Goal: Task Accomplishment & Management: Use online tool/utility

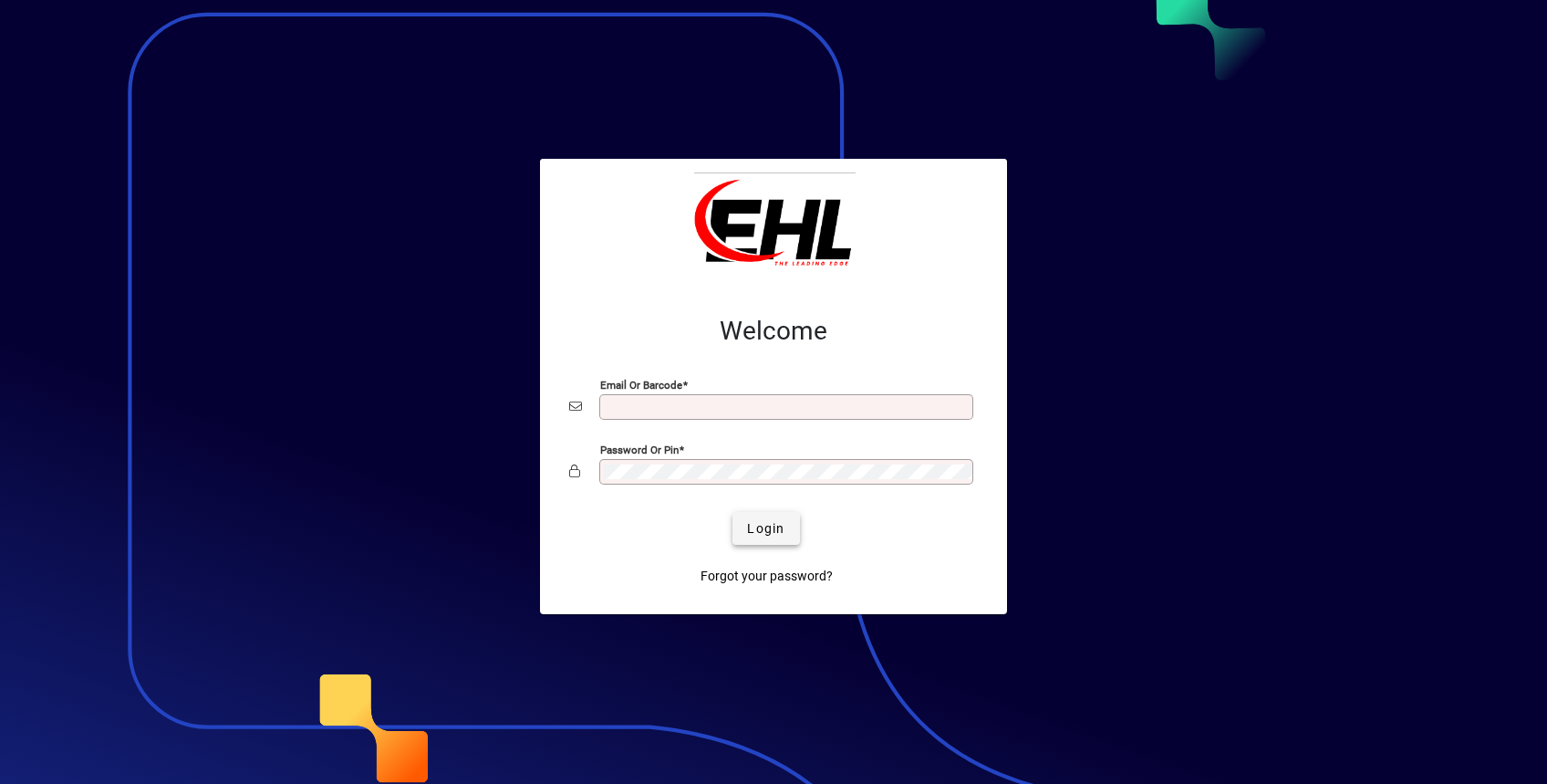
type input "**********"
drag, startPoint x: 762, startPoint y: 529, endPoint x: 773, endPoint y: 559, distance: 32.0
click at [761, 531] on span "Login" at bounding box center [766, 529] width 37 height 19
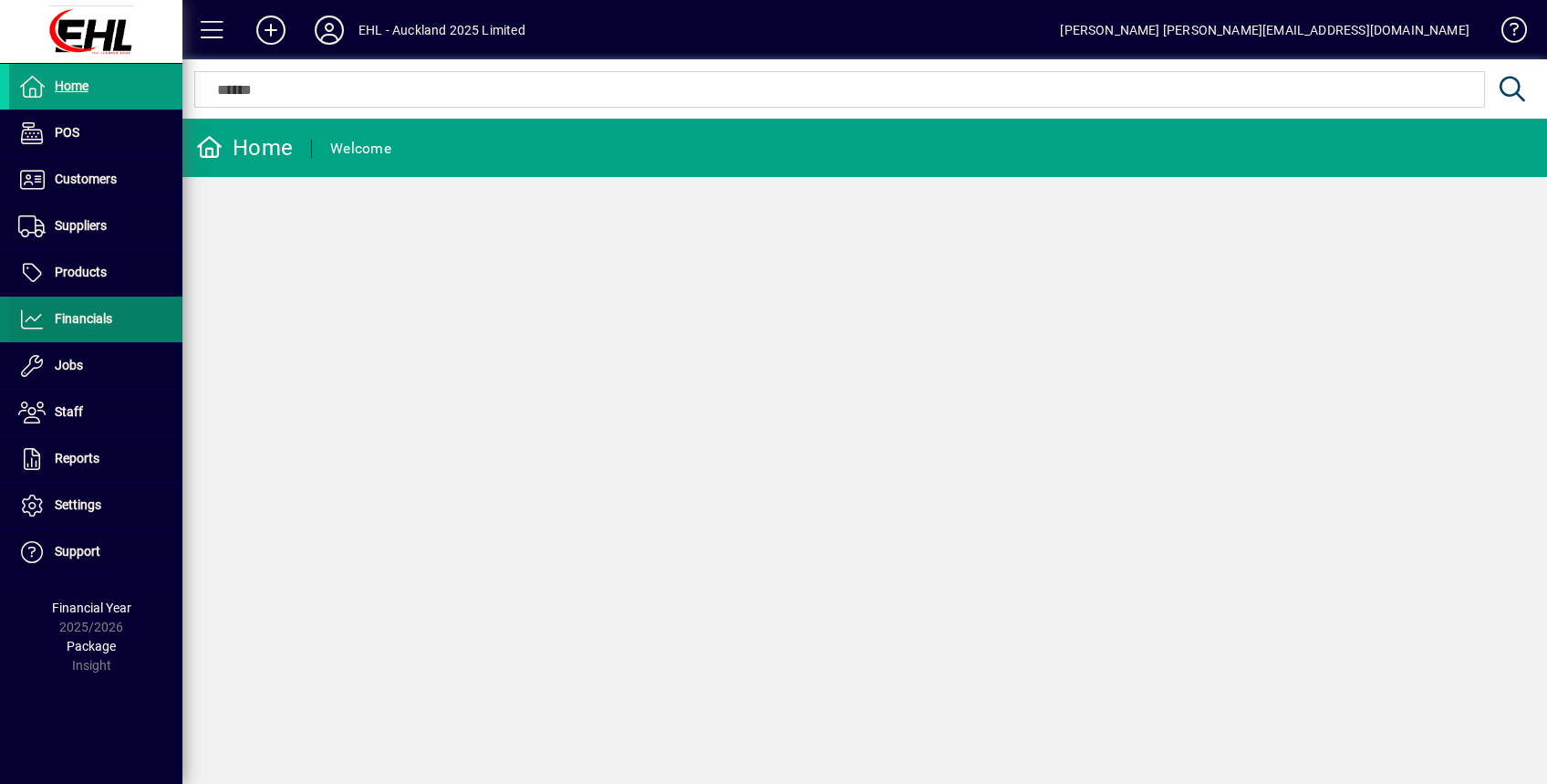
drag, startPoint x: 74, startPoint y: 313, endPoint x: 94, endPoint y: 338, distance: 32.0
click at [74, 313] on span "Financials" at bounding box center [83, 318] width 57 height 15
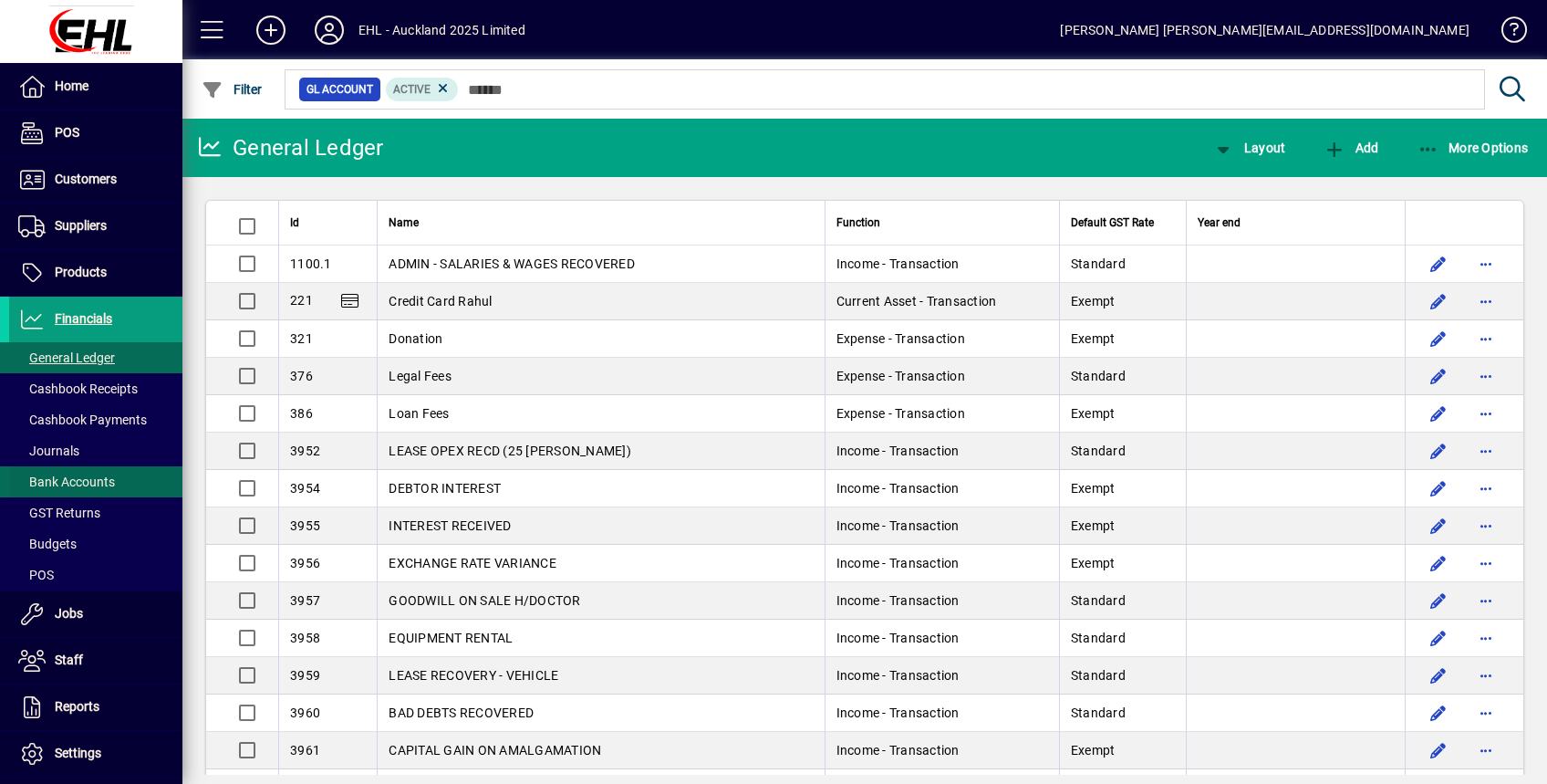
click at [88, 481] on span "Bank Accounts" at bounding box center [67, 481] width 96 height 15
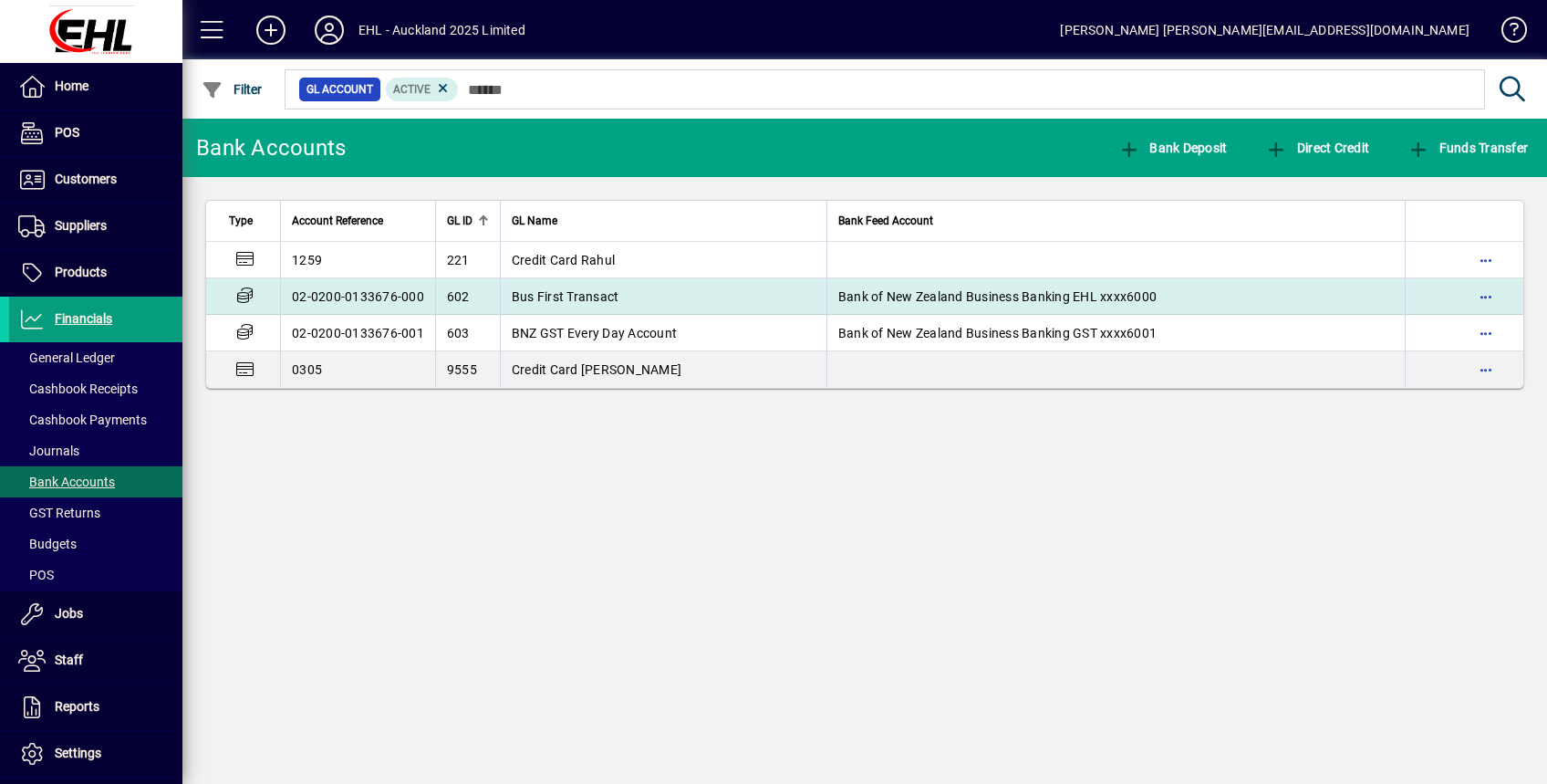
click at [755, 291] on td "Bus First Transact" at bounding box center [663, 296] width 327 height 36
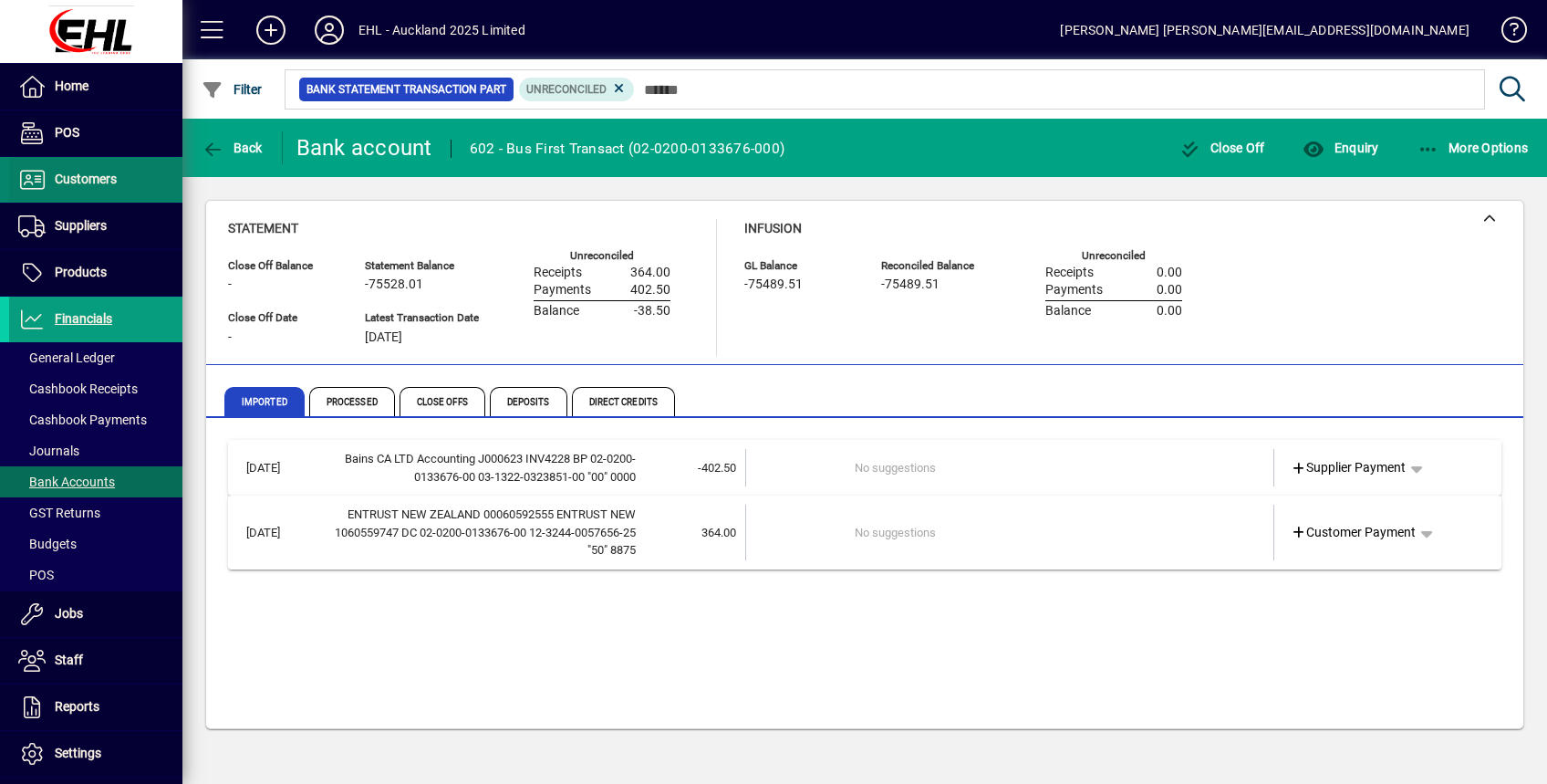
click at [76, 168] on span "Customers" at bounding box center [63, 180] width 107 height 22
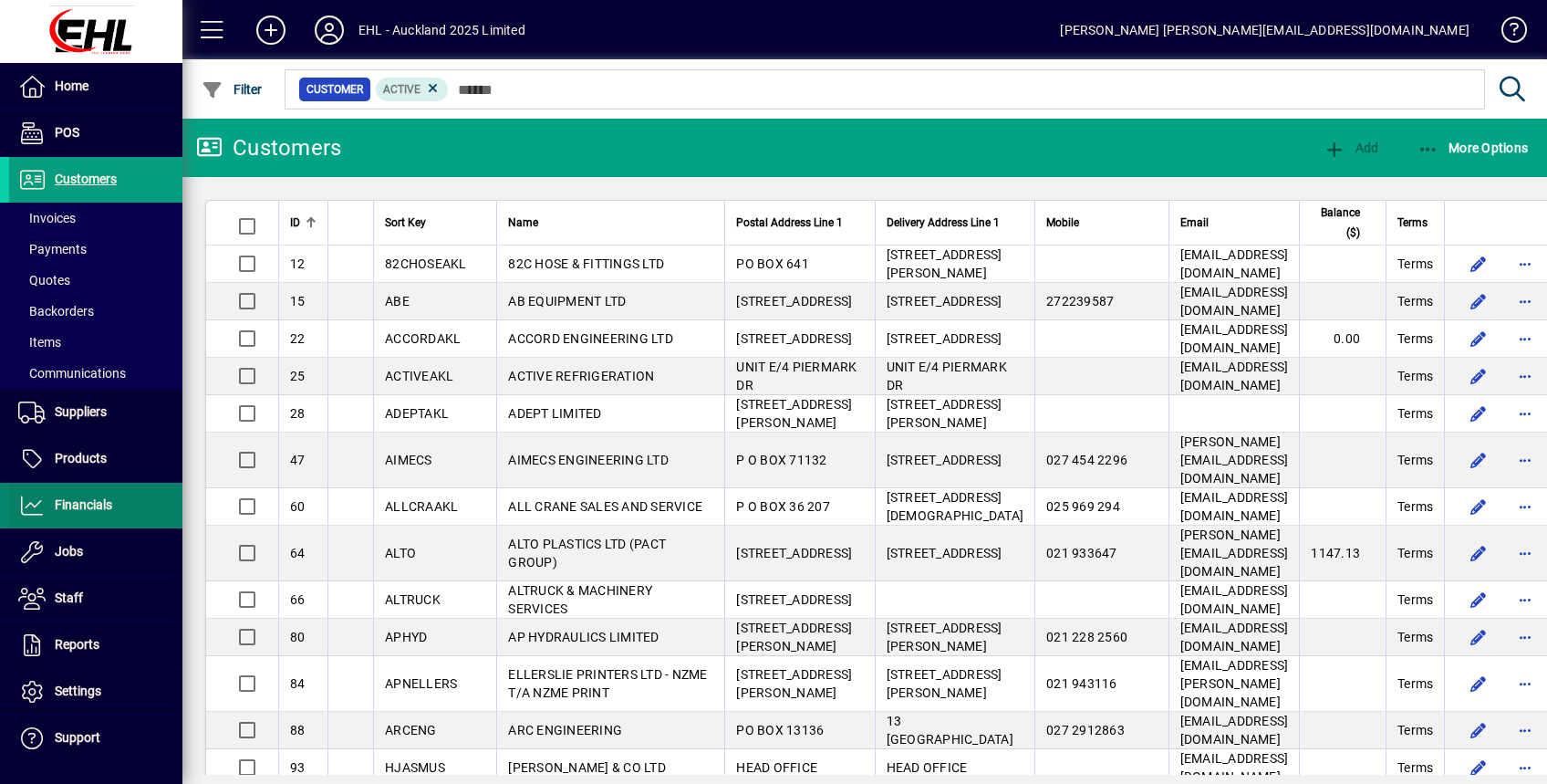
drag, startPoint x: 105, startPoint y: 502, endPoint x: 129, endPoint y: 504, distance: 24.1
click at [104, 501] on span "Financials" at bounding box center [83, 504] width 57 height 15
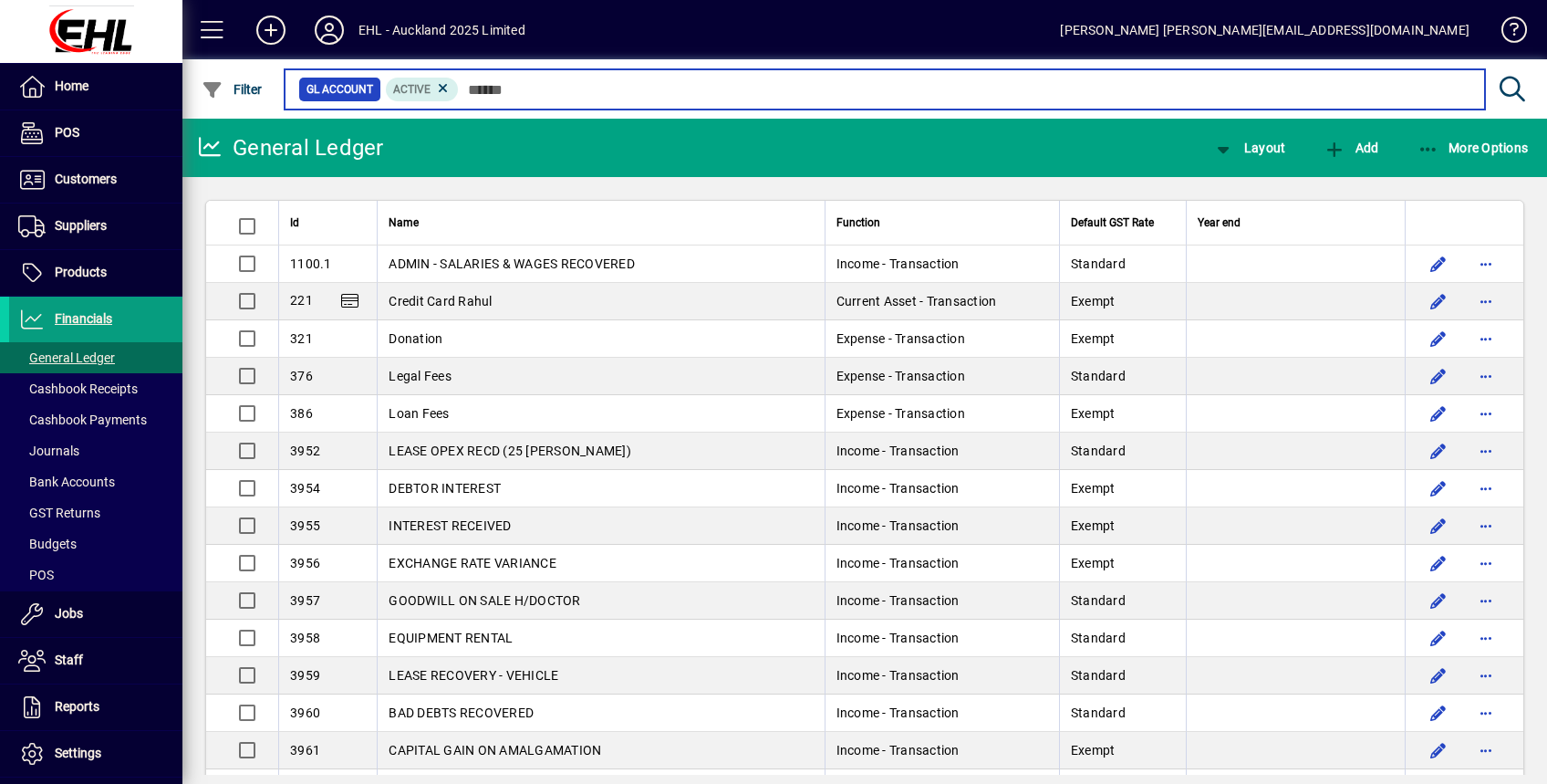
click at [480, 89] on input "text" at bounding box center [965, 90] width 1012 height 26
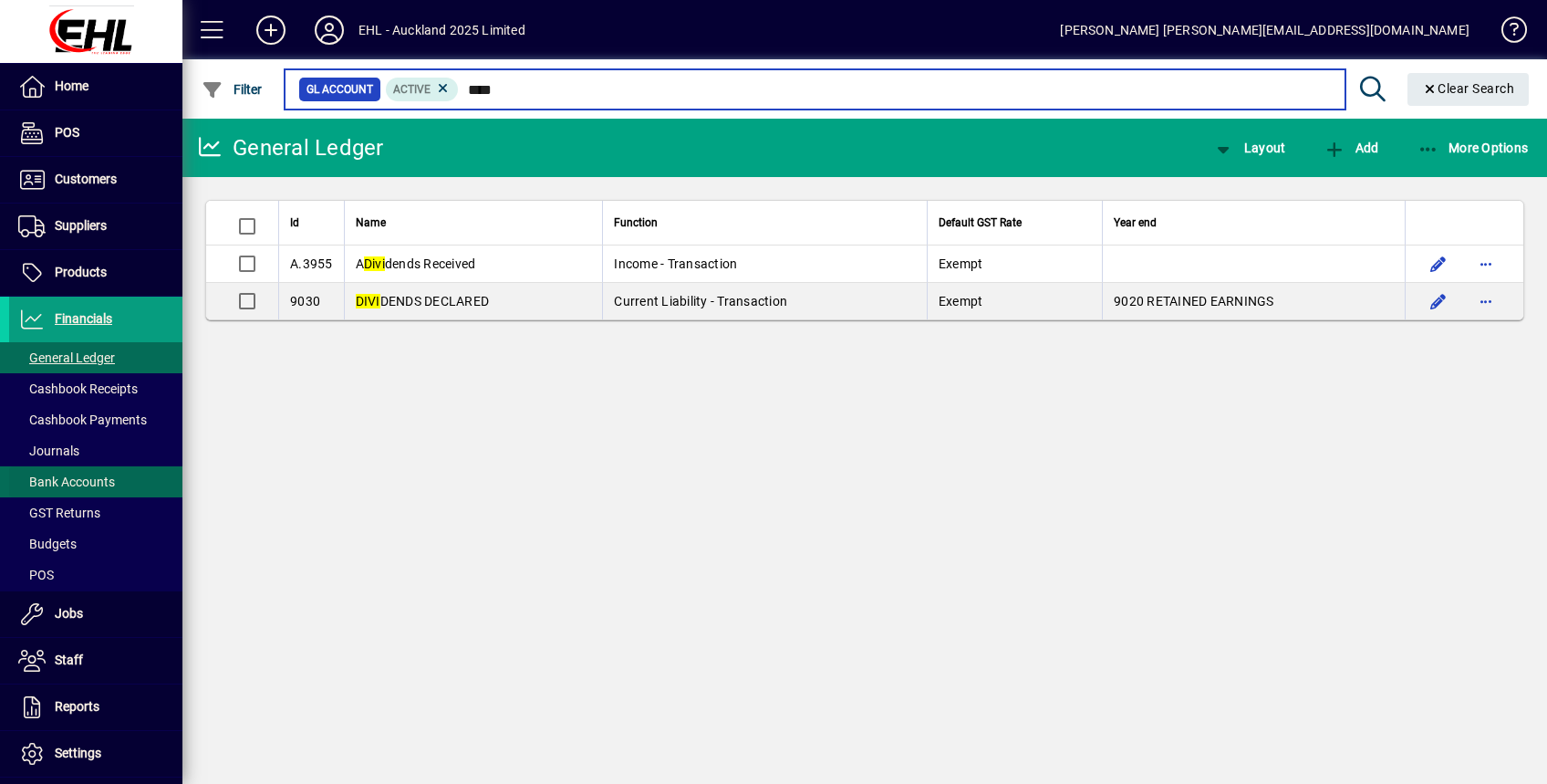
type input "****"
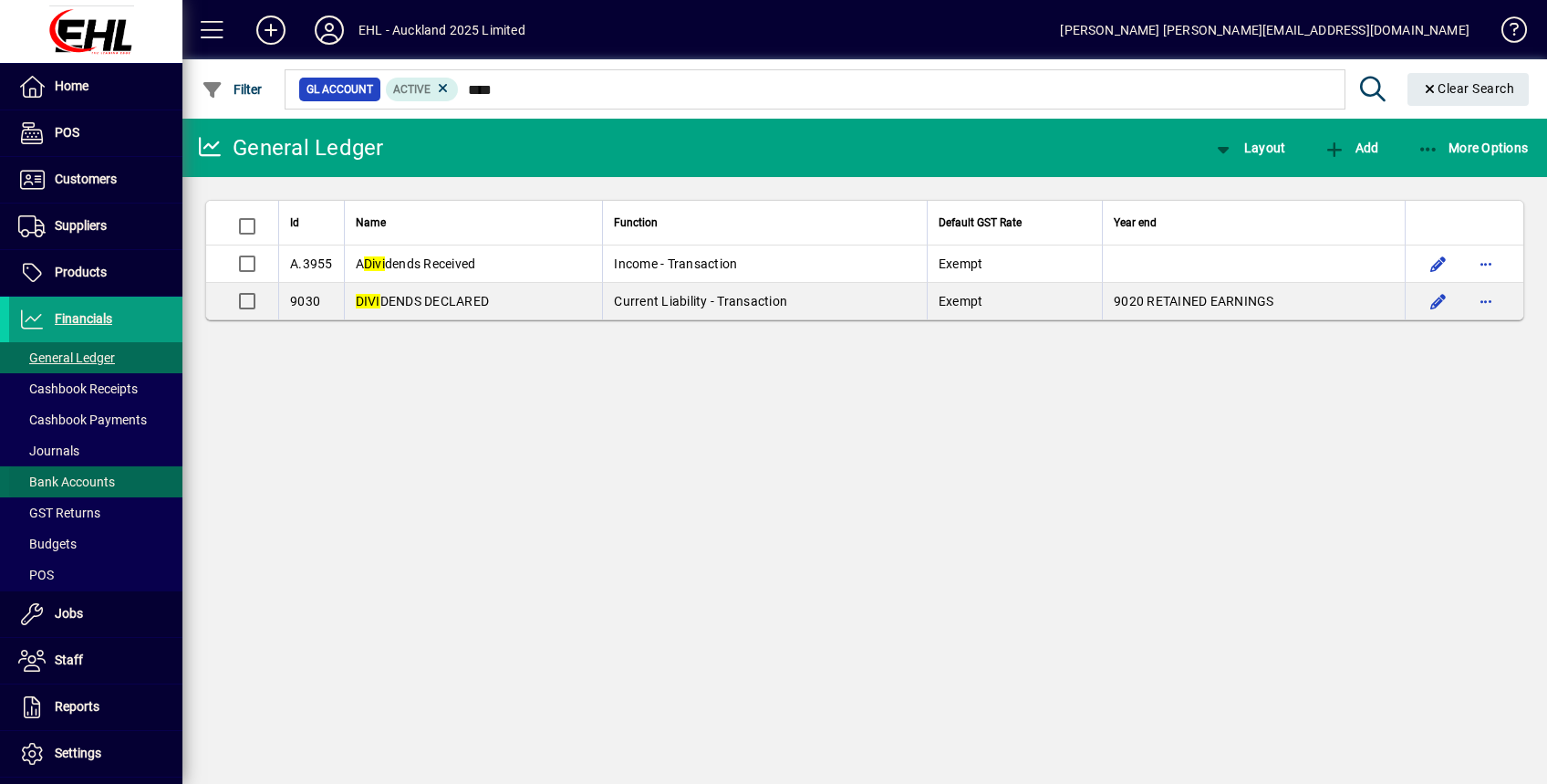
click at [103, 479] on span "Bank Accounts" at bounding box center [67, 481] width 96 height 15
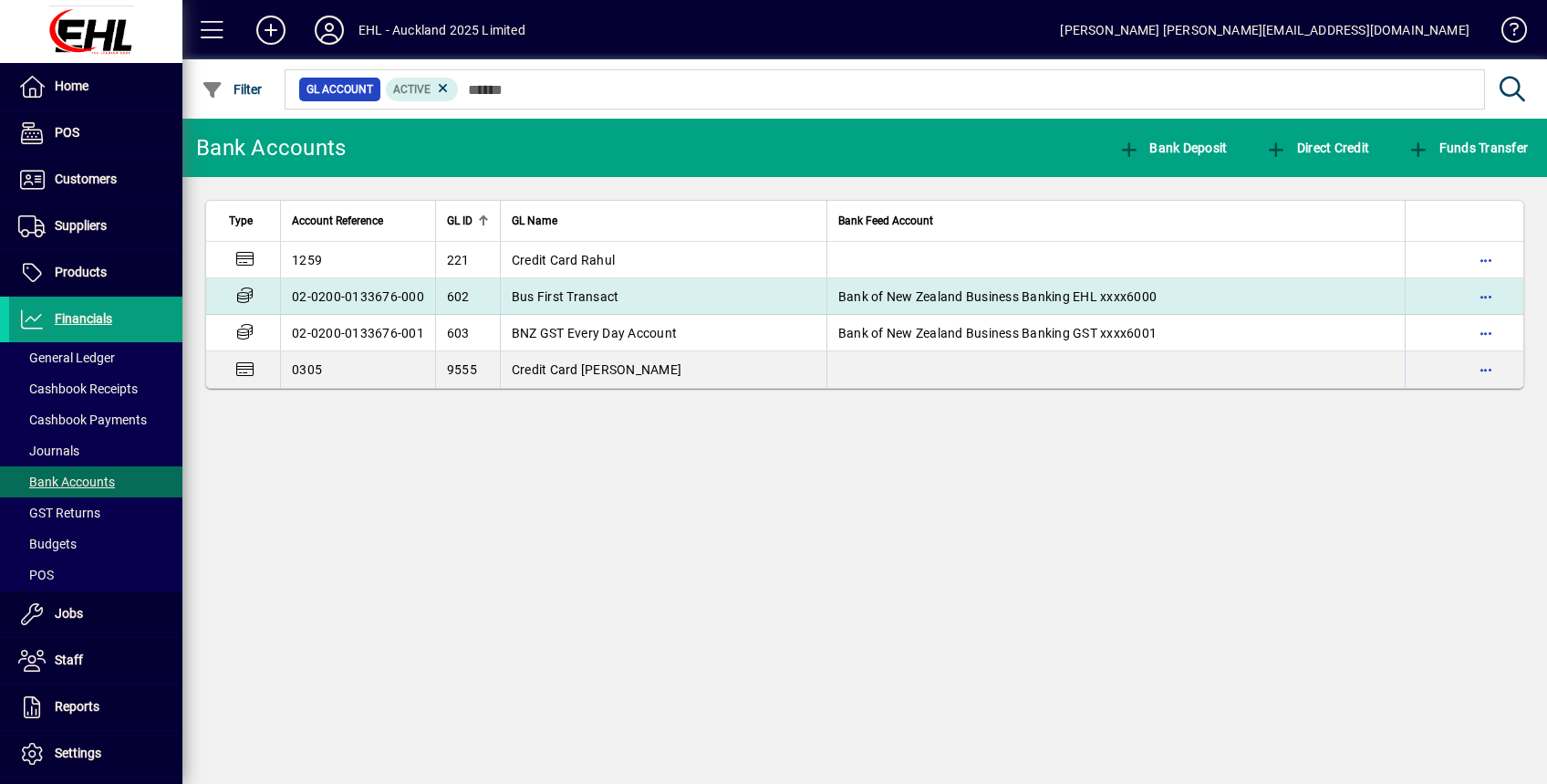
click at [573, 296] on span "Bus First Transact" at bounding box center [566, 296] width 107 height 15
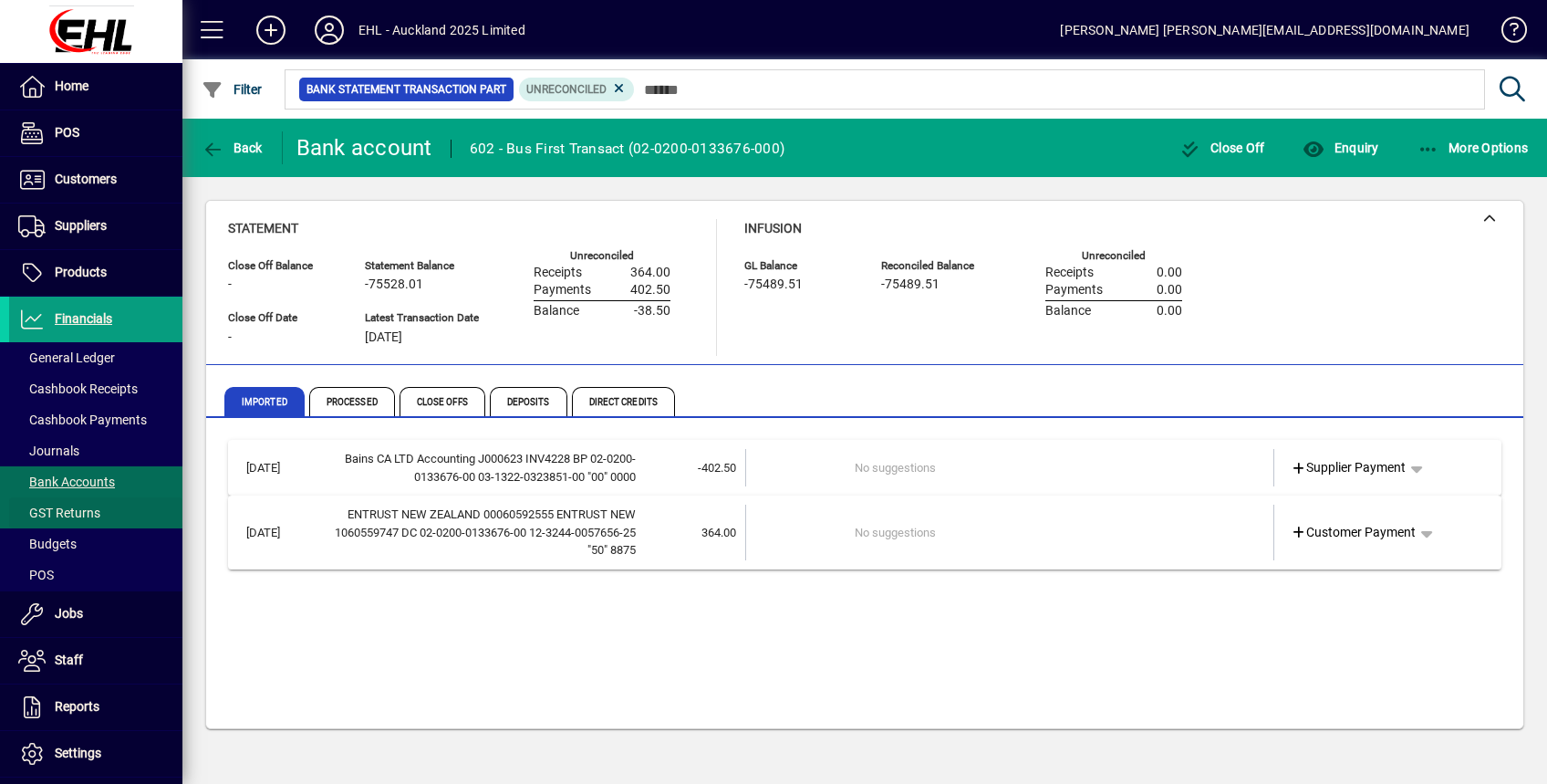
click at [85, 515] on span "GST Returns" at bounding box center [59, 513] width 82 height 15
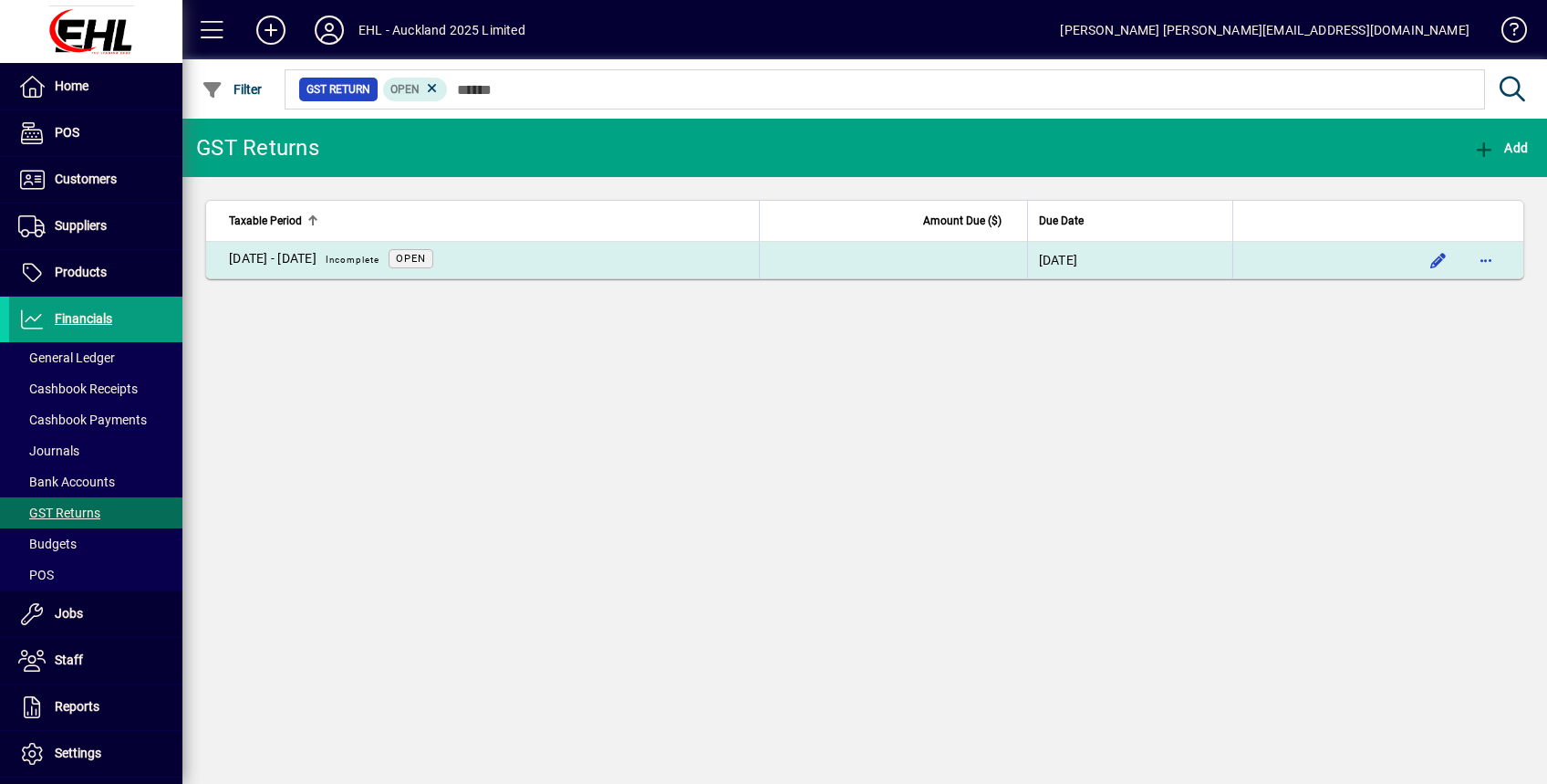
click at [368, 264] on label "Incomplete" at bounding box center [353, 260] width 63 height 15
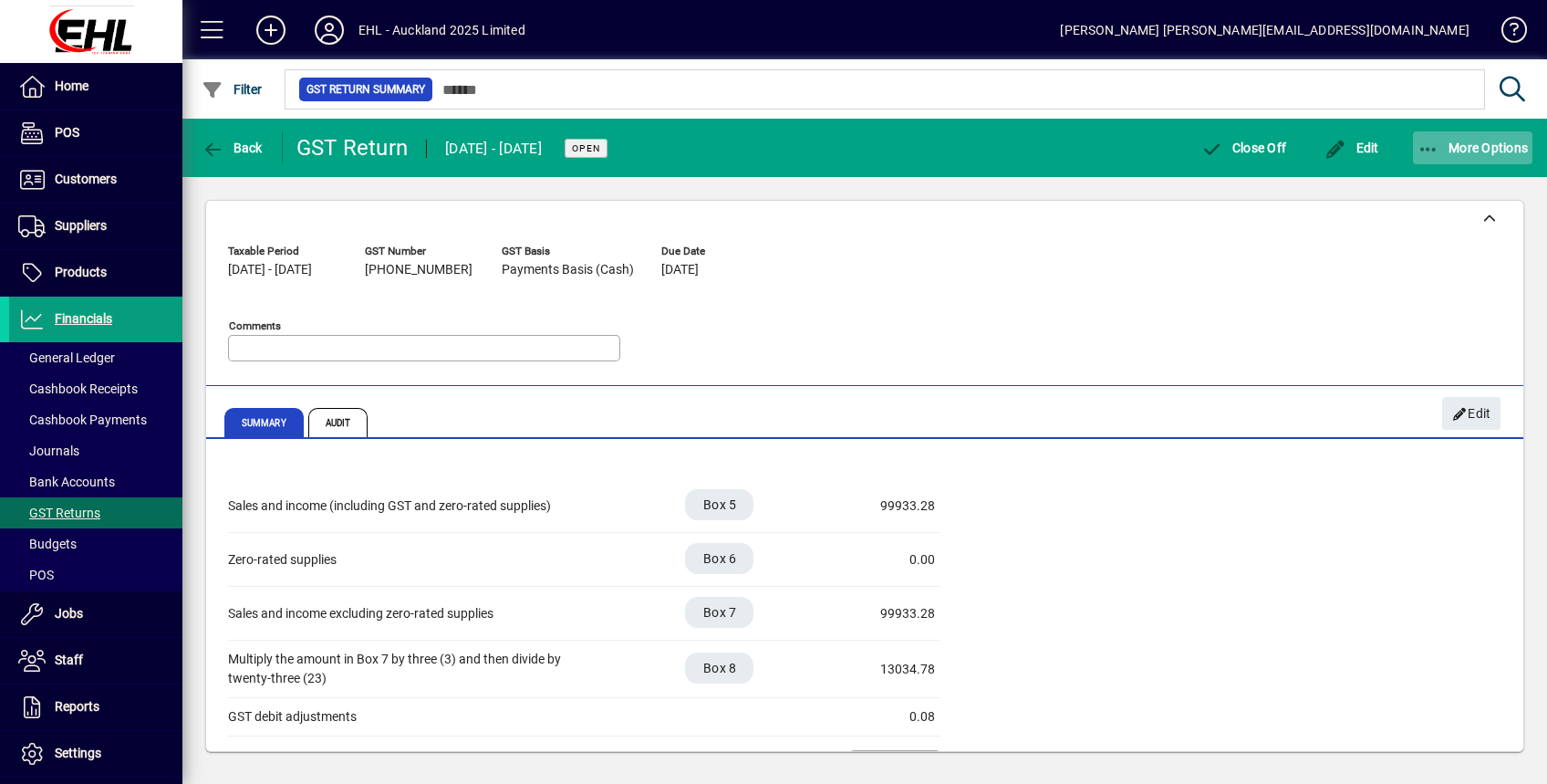
click at [1491, 155] on span "button" at bounding box center [1474, 147] width 120 height 44
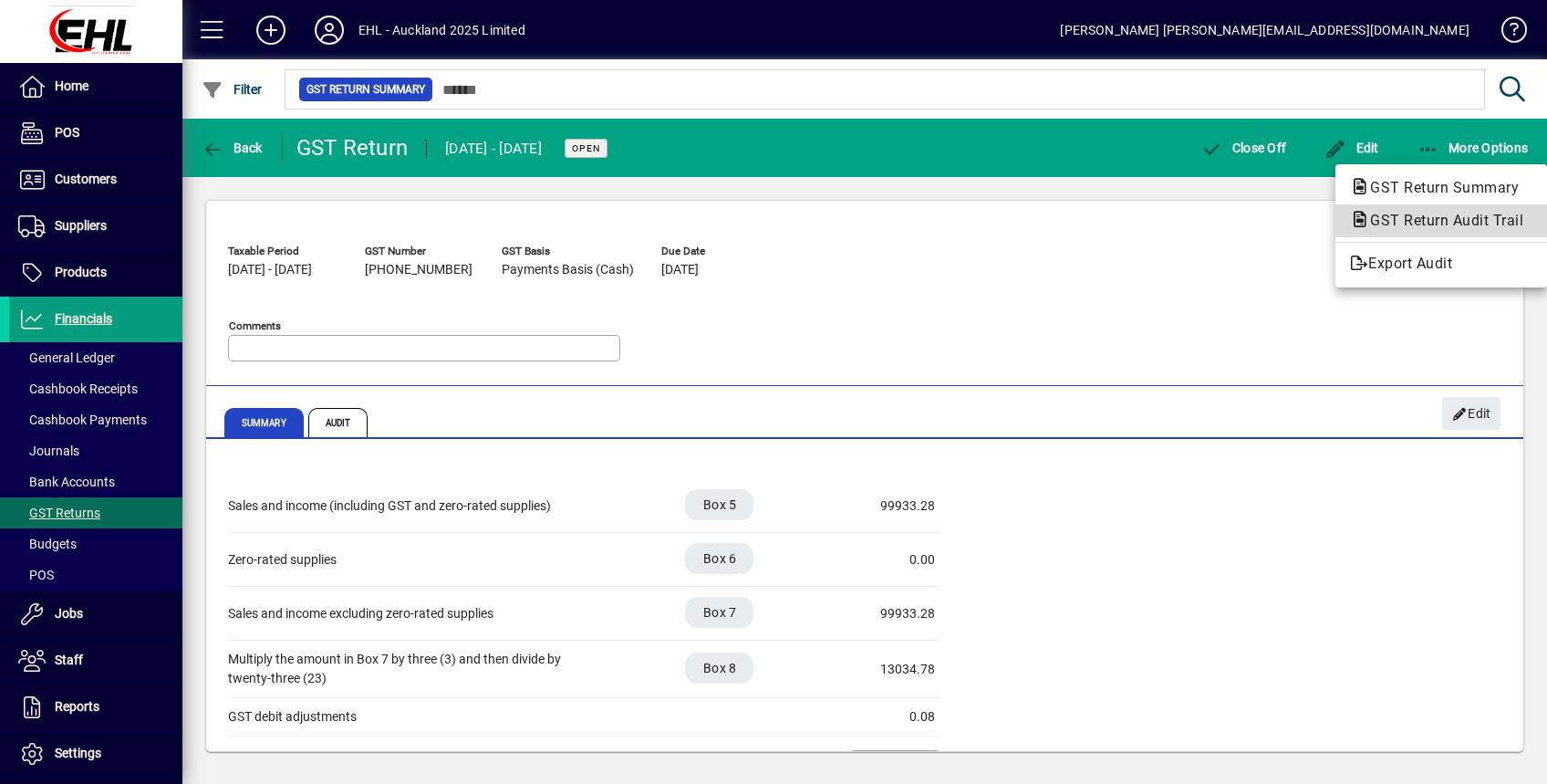
click at [1445, 222] on span "GST Return Audit Trail" at bounding box center [1441, 220] width 182 height 18
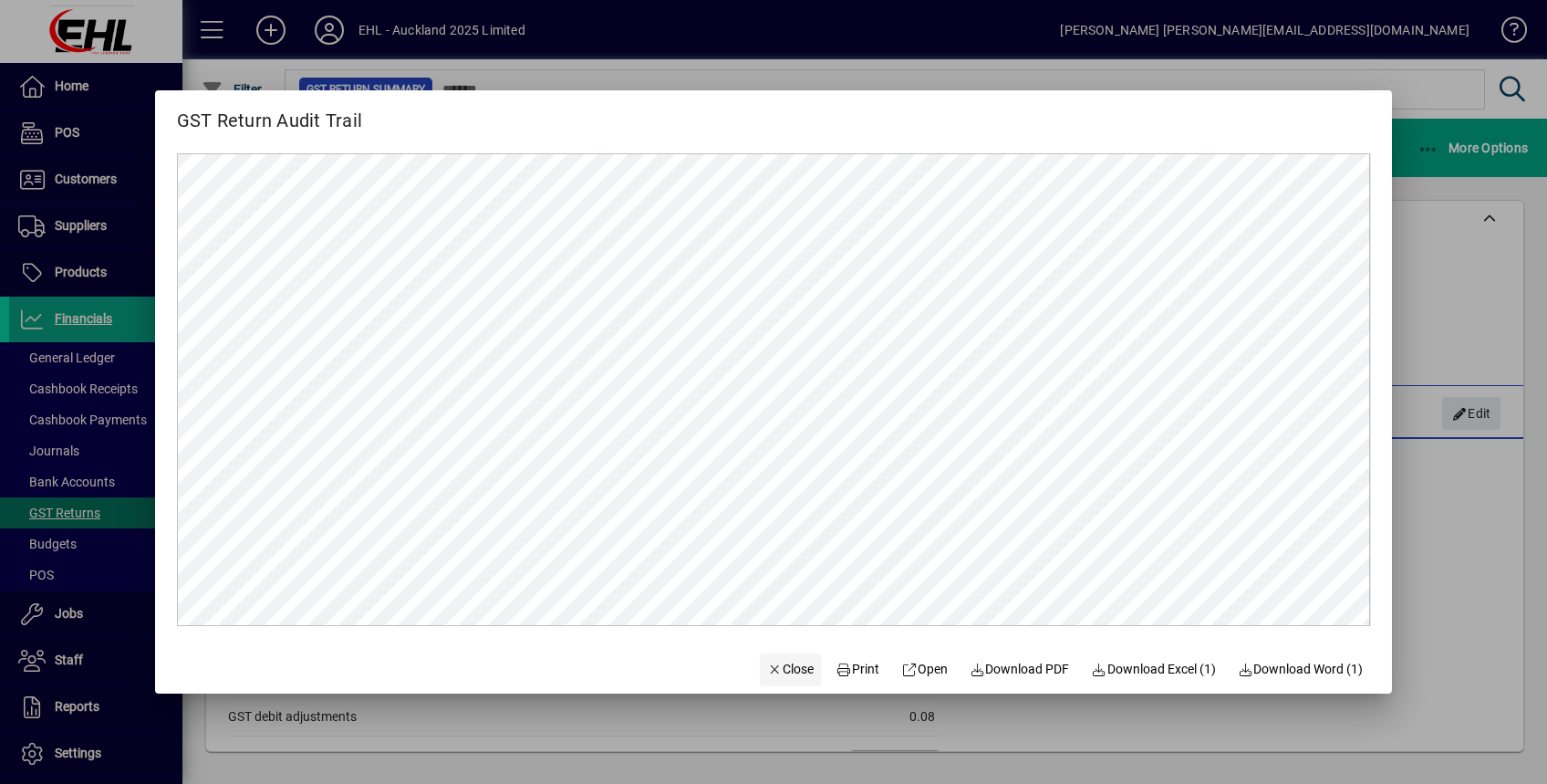
click at [796, 666] on span "Close" at bounding box center [791, 669] width 47 height 19
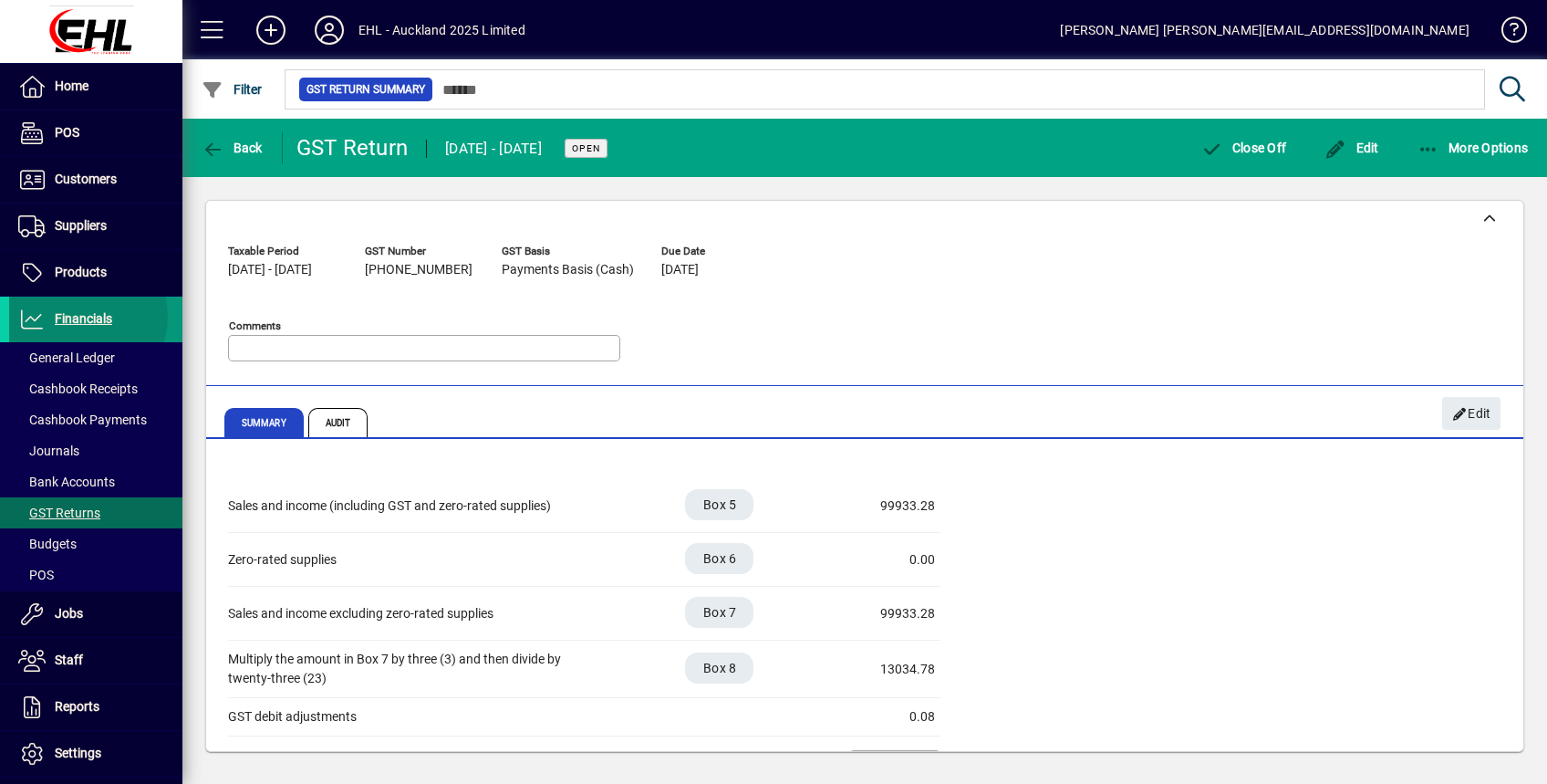
click at [73, 316] on span "Financials" at bounding box center [83, 318] width 57 height 15
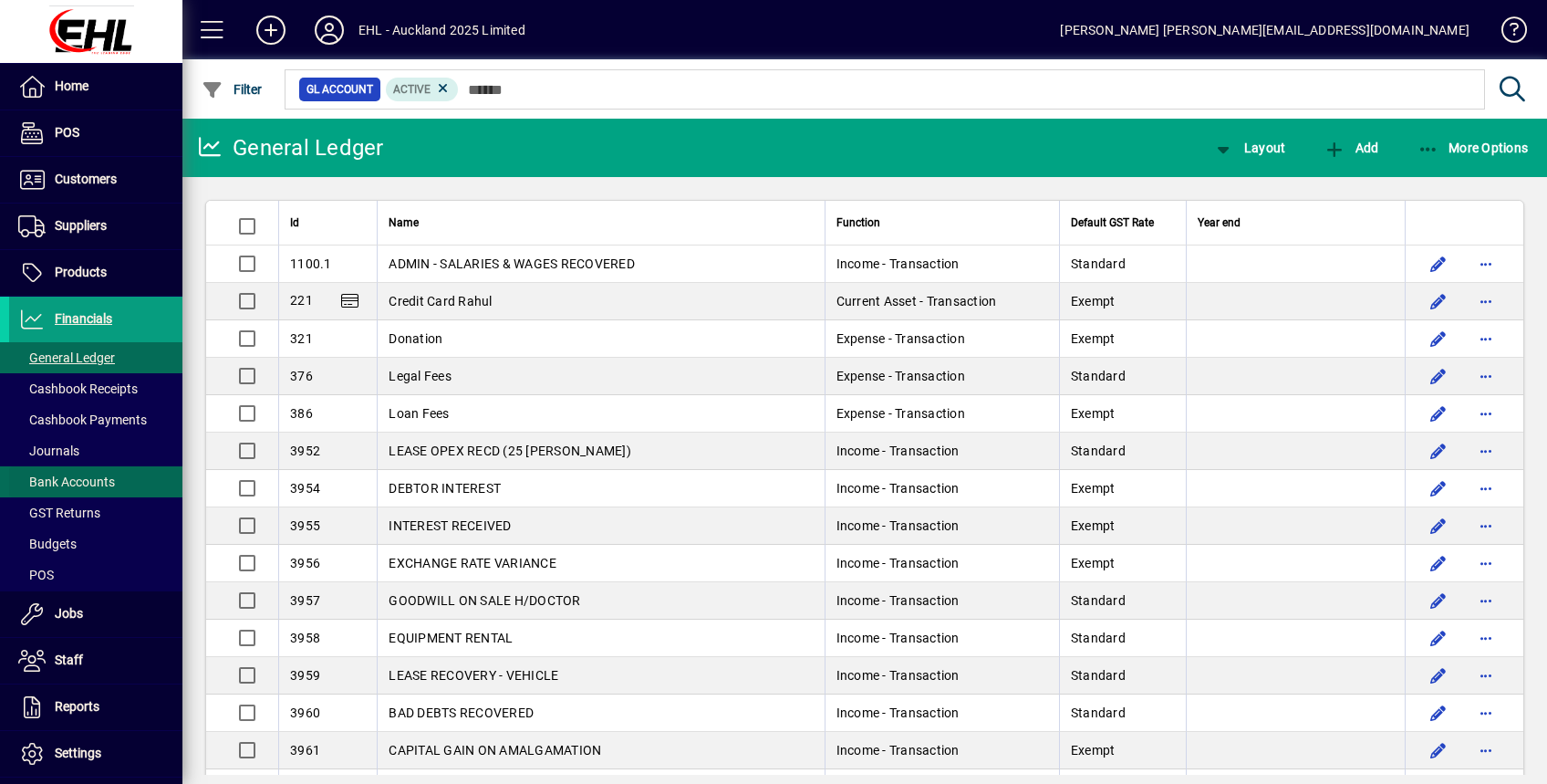
click at [69, 479] on span "Bank Accounts" at bounding box center [67, 481] width 96 height 15
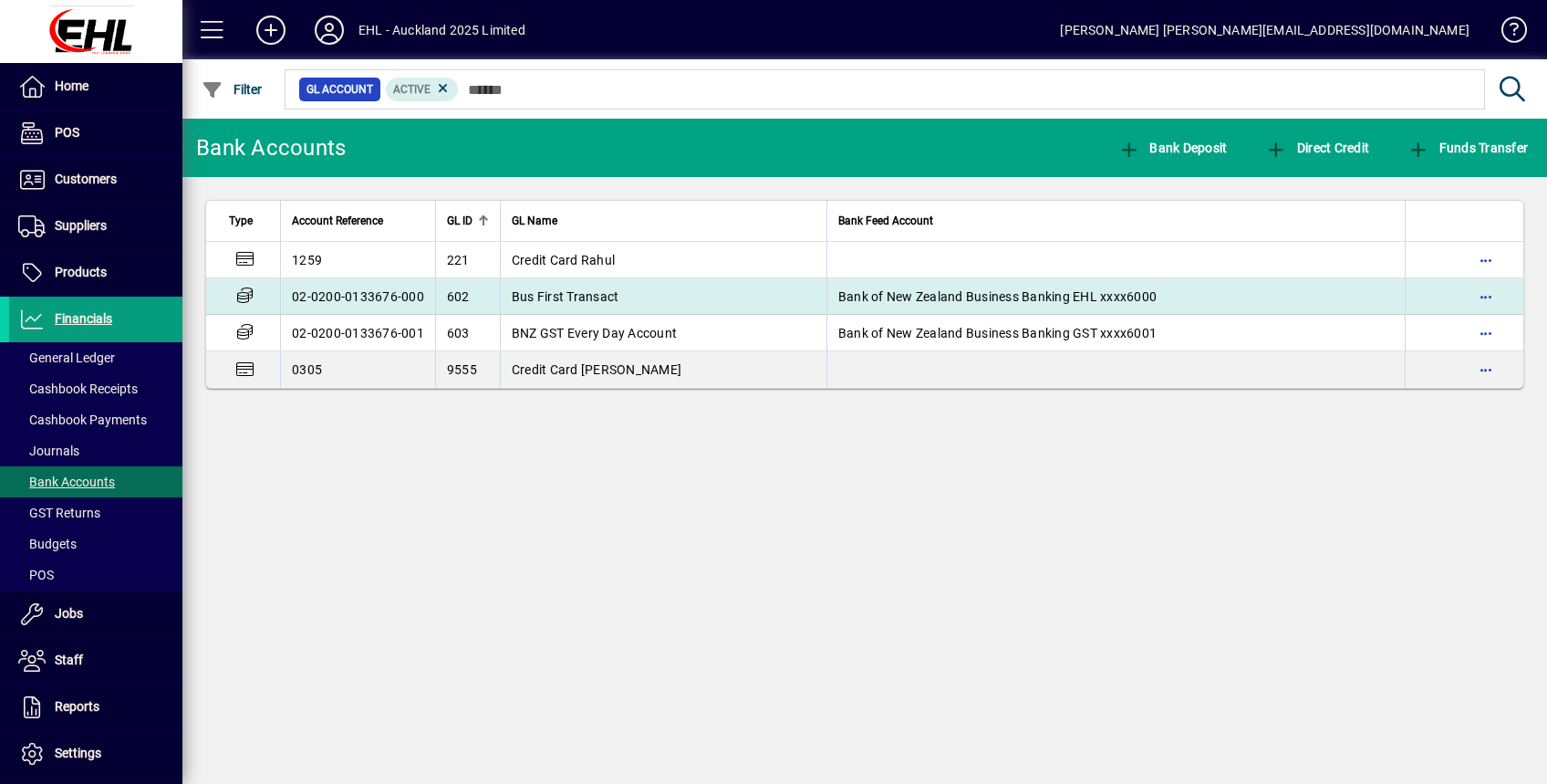
click at [758, 285] on td "Bus First Transact" at bounding box center [663, 296] width 327 height 36
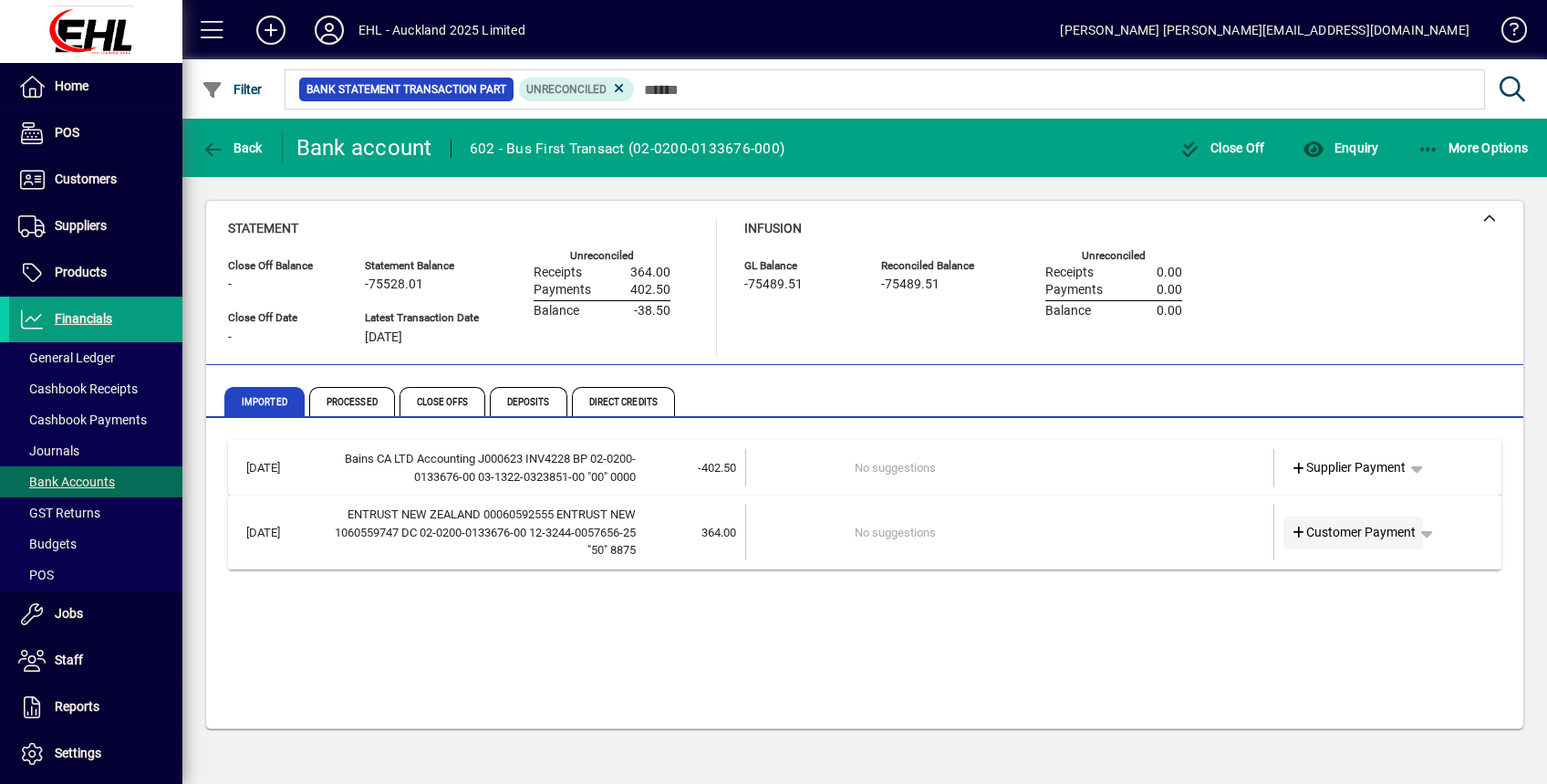
click at [1299, 538] on icon at bounding box center [1300, 533] width 17 height 13
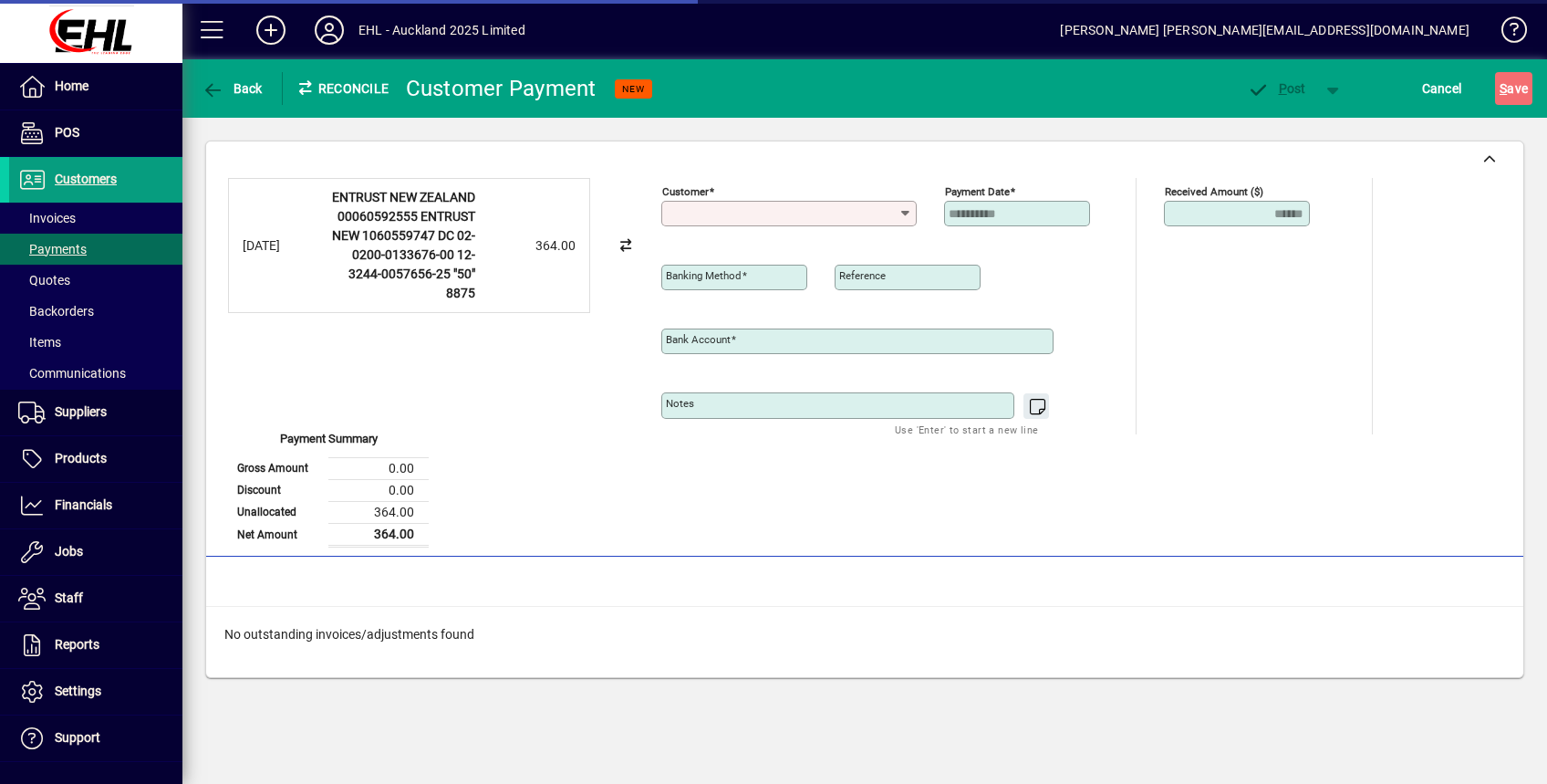
type input "**********"
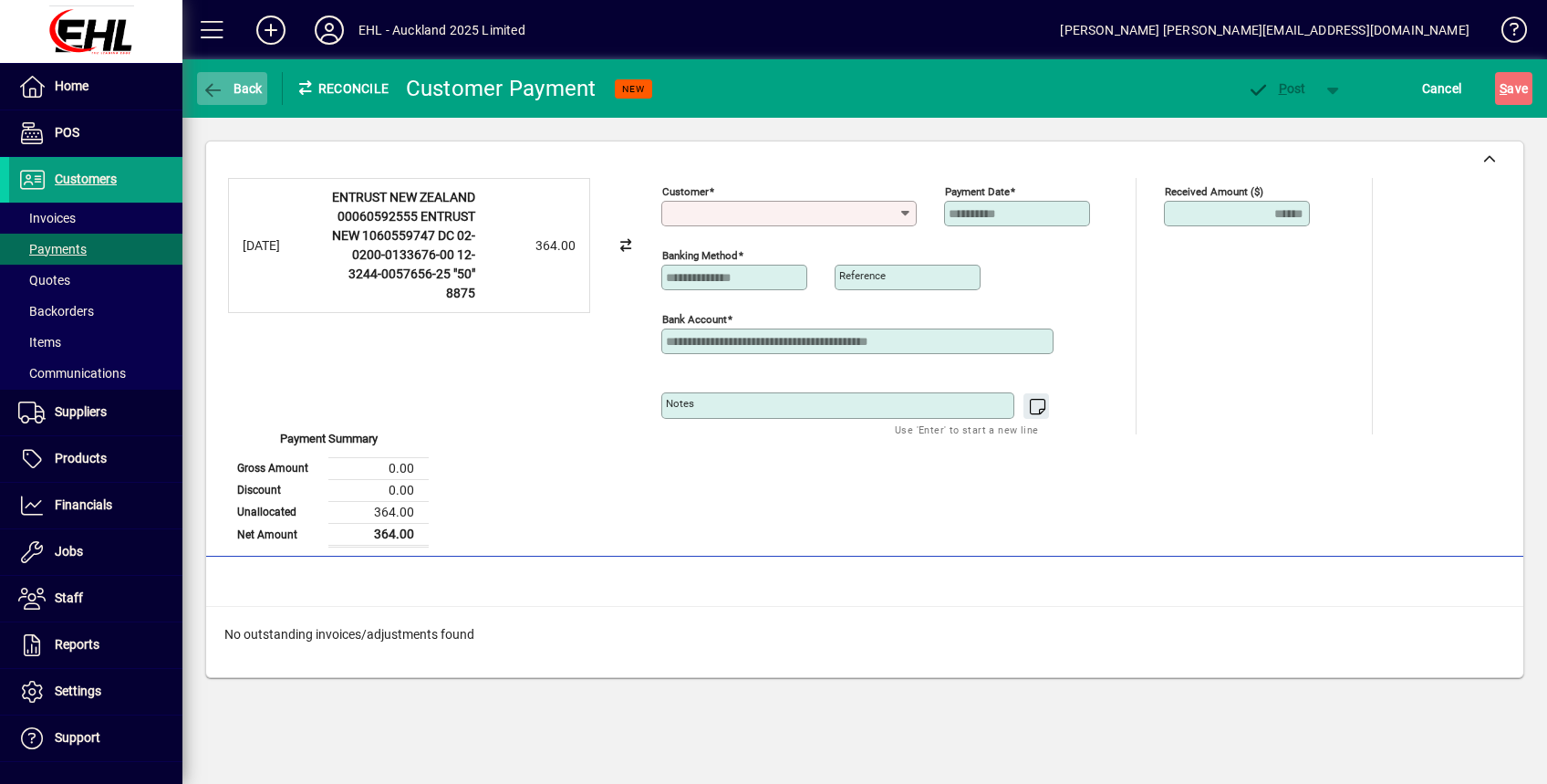
click at [252, 93] on span "Back" at bounding box center [232, 89] width 61 height 15
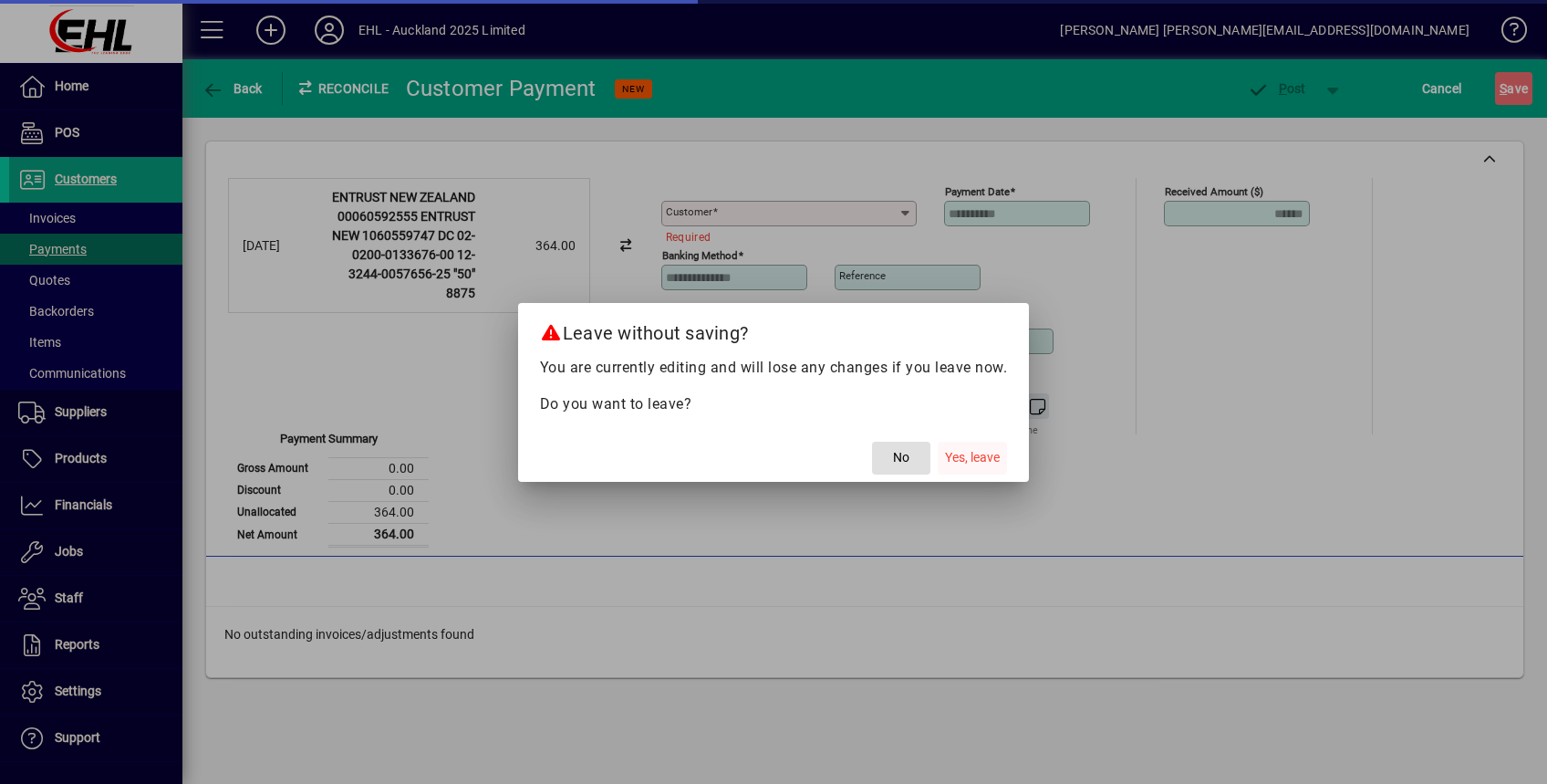
click at [967, 462] on span "Yes, leave" at bounding box center [972, 457] width 55 height 19
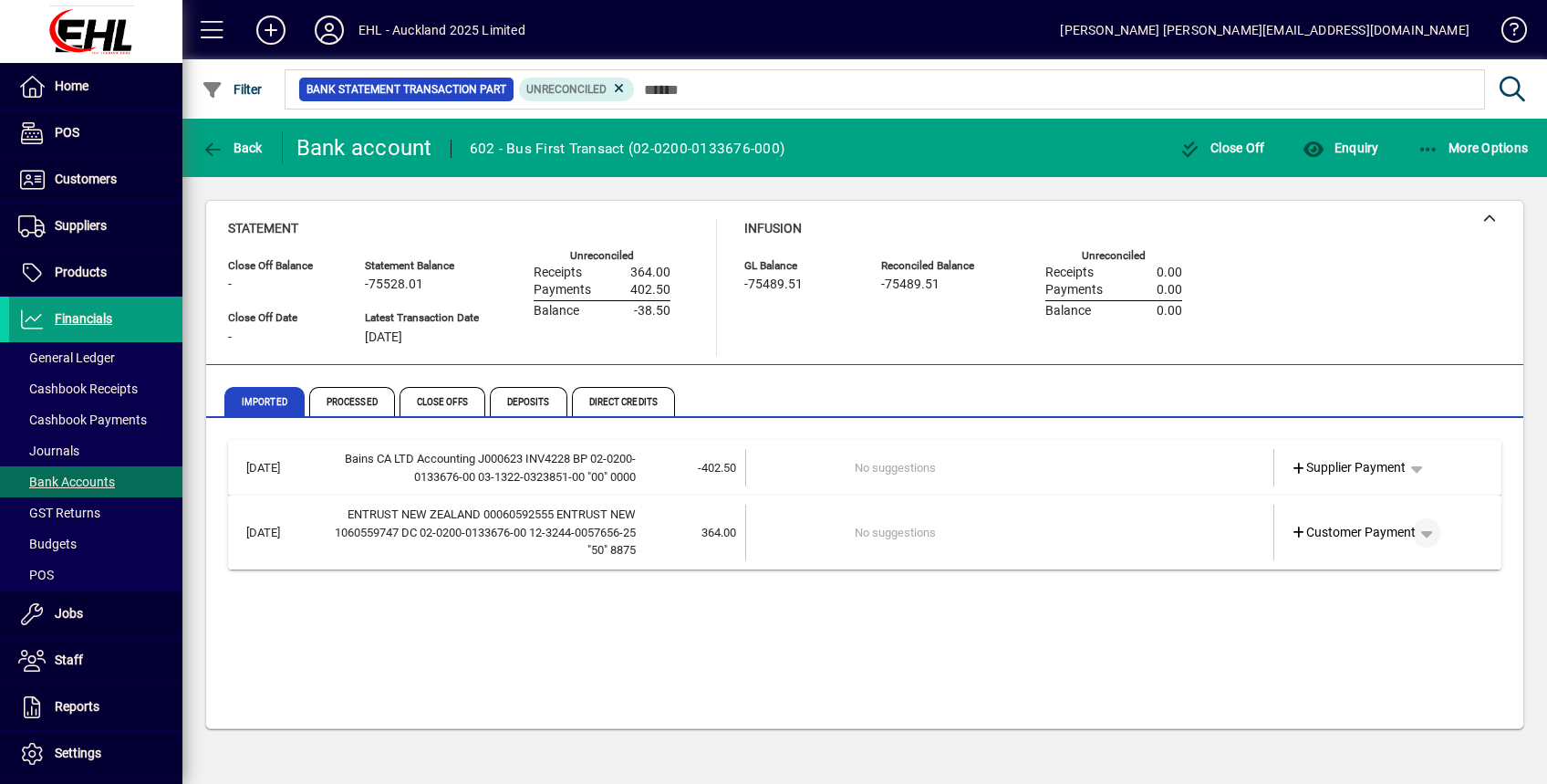
click at [1423, 528] on span "button" at bounding box center [1427, 532] width 44 height 44
click at [1354, 603] on span "Cashbook Receipt" at bounding box center [1374, 604] width 126 height 22
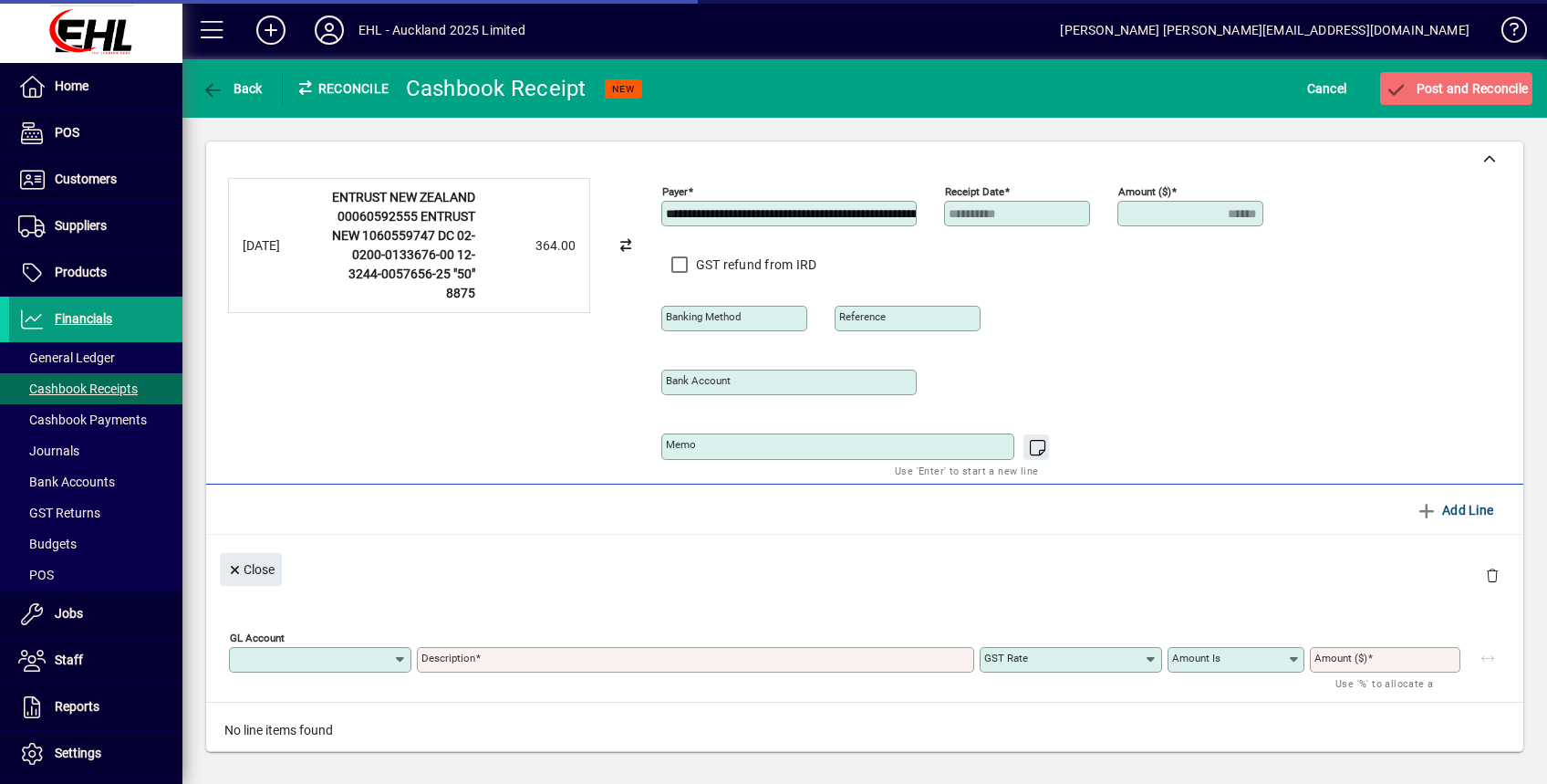
type input "**********"
type input "******"
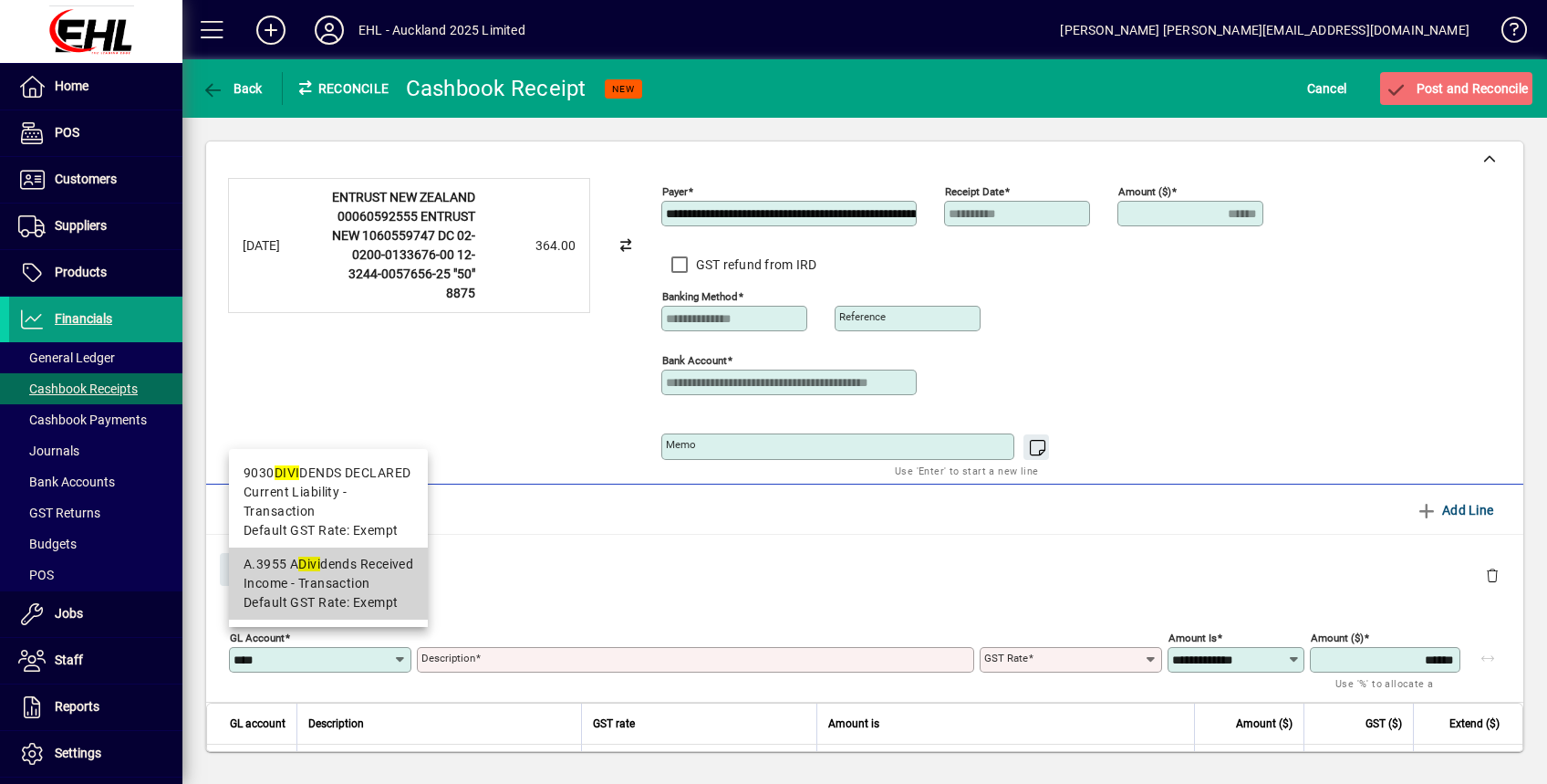
click at [350, 579] on span "Income - Transaction" at bounding box center [306, 583] width 127 height 19
type input "******"
type input "**********"
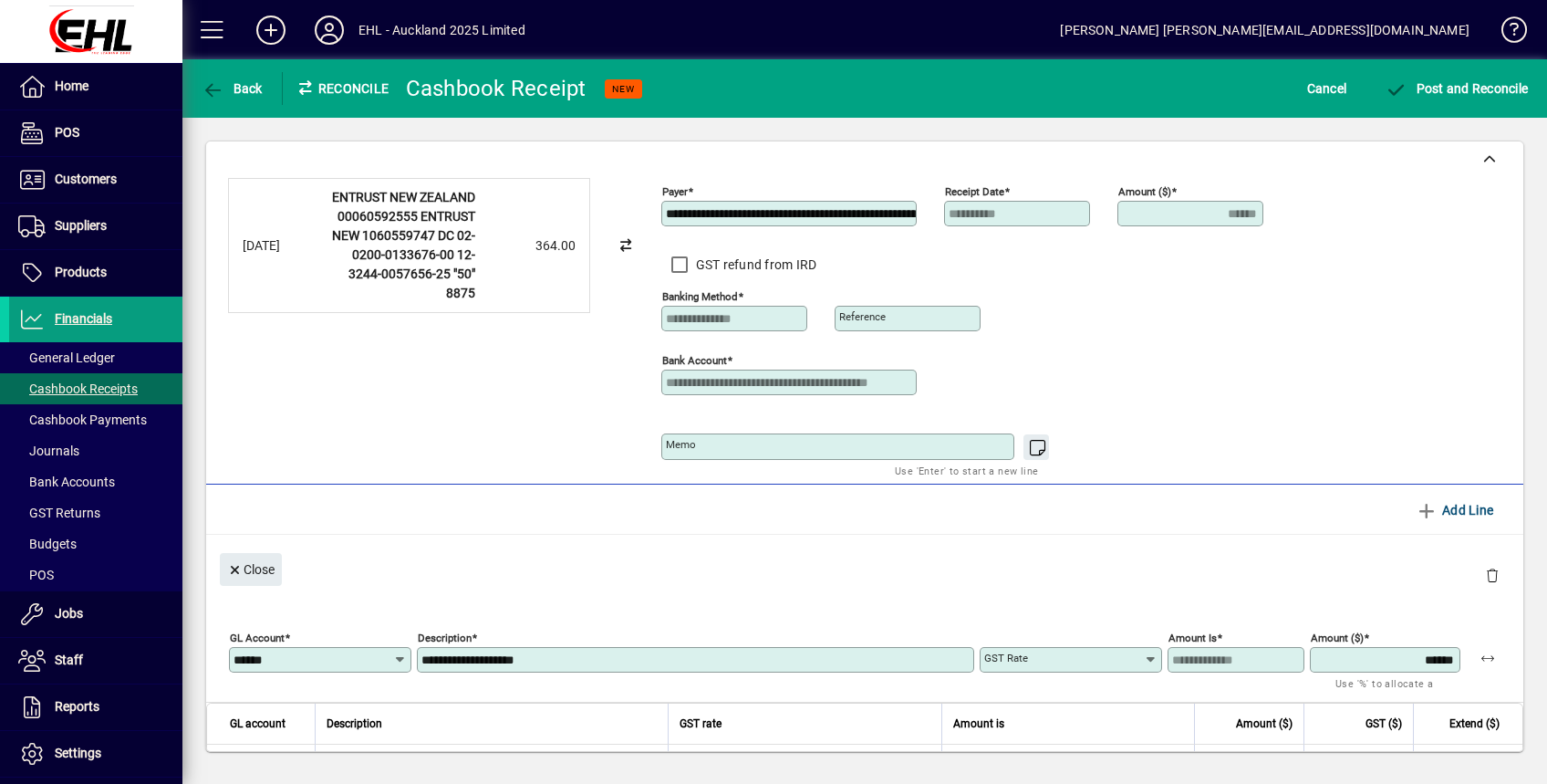
type input "******"
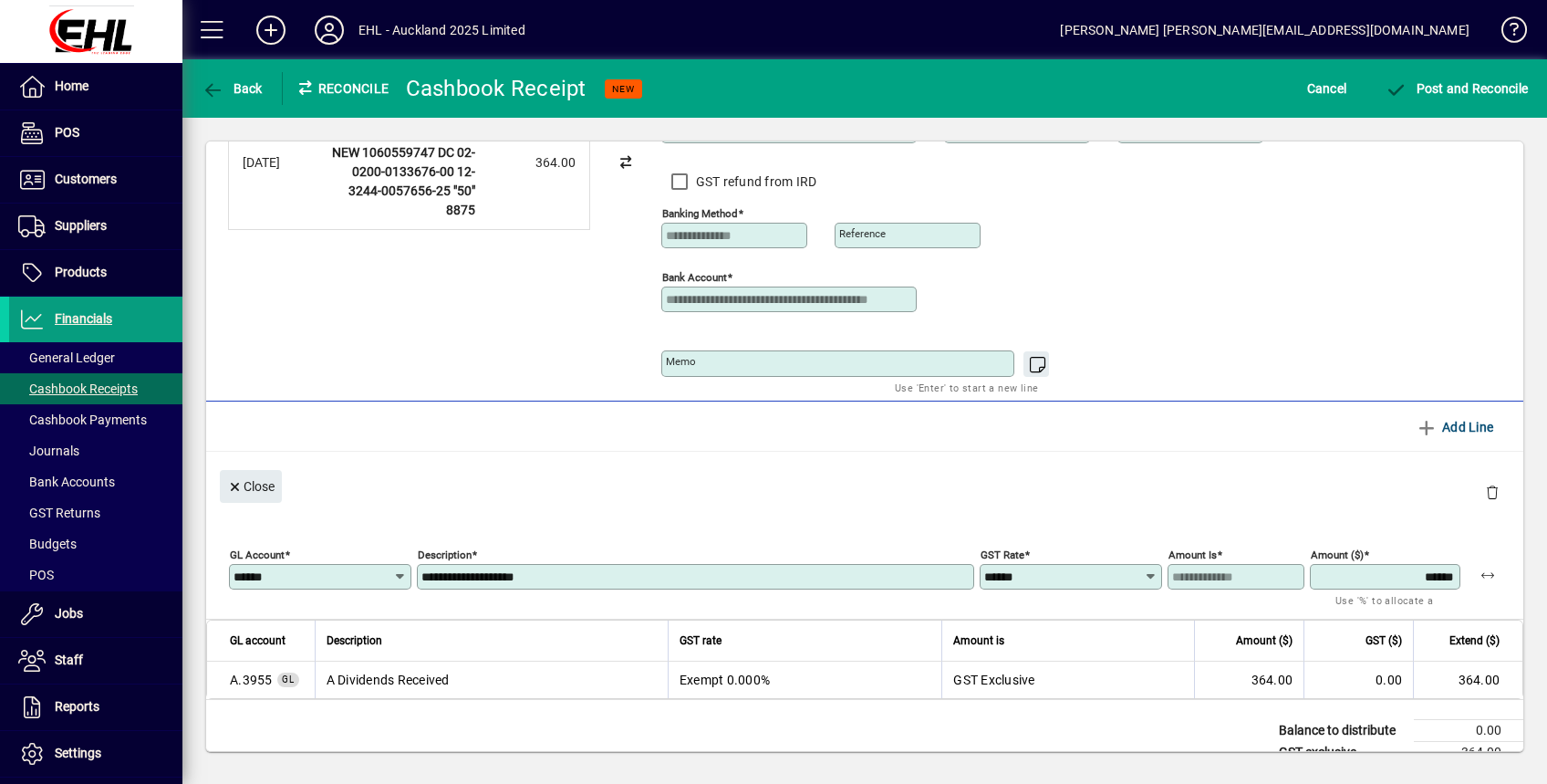
scroll to position [153, 0]
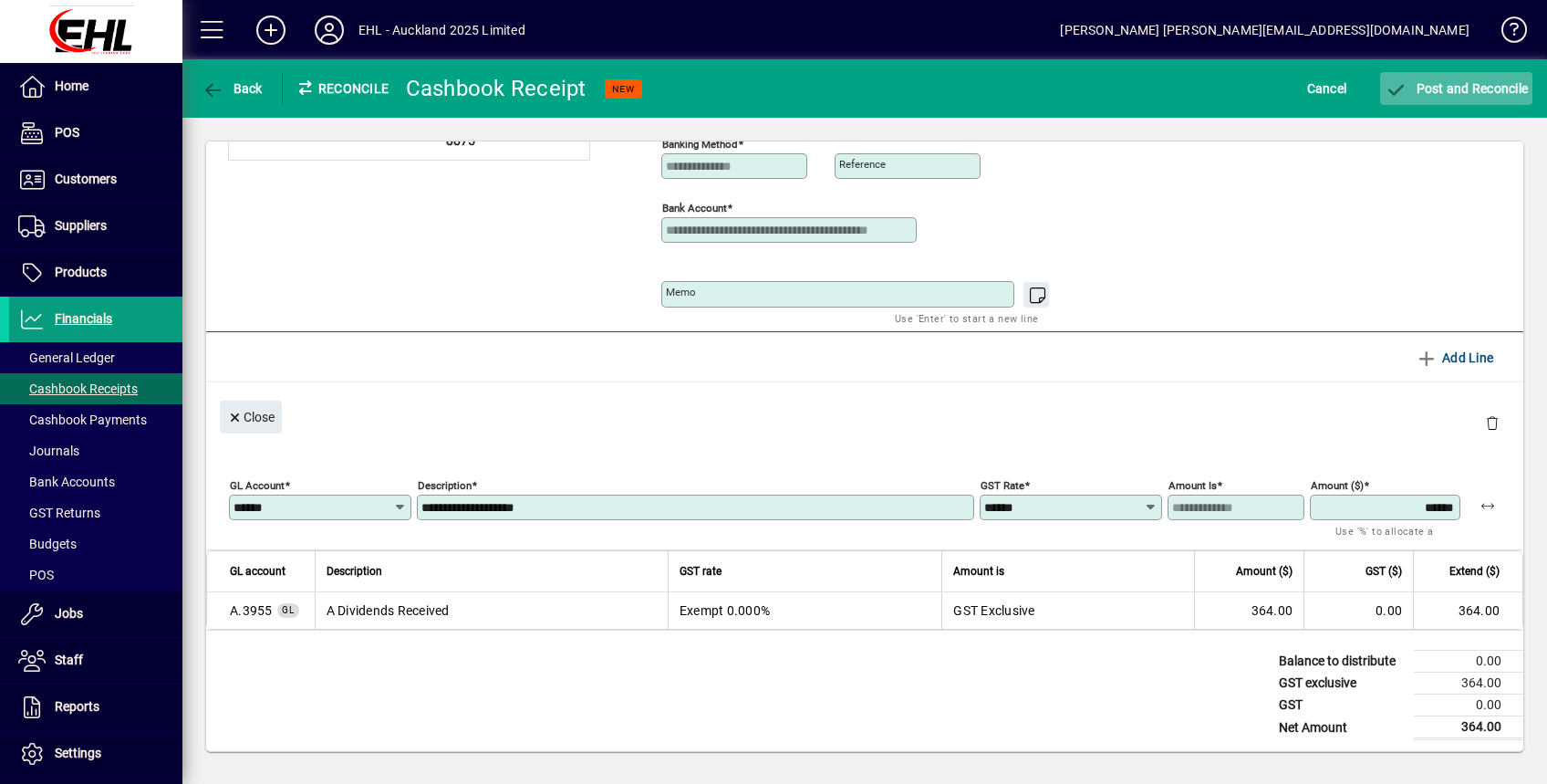
click at [1450, 90] on span "Post and Reconcile" at bounding box center [1456, 89] width 143 height 15
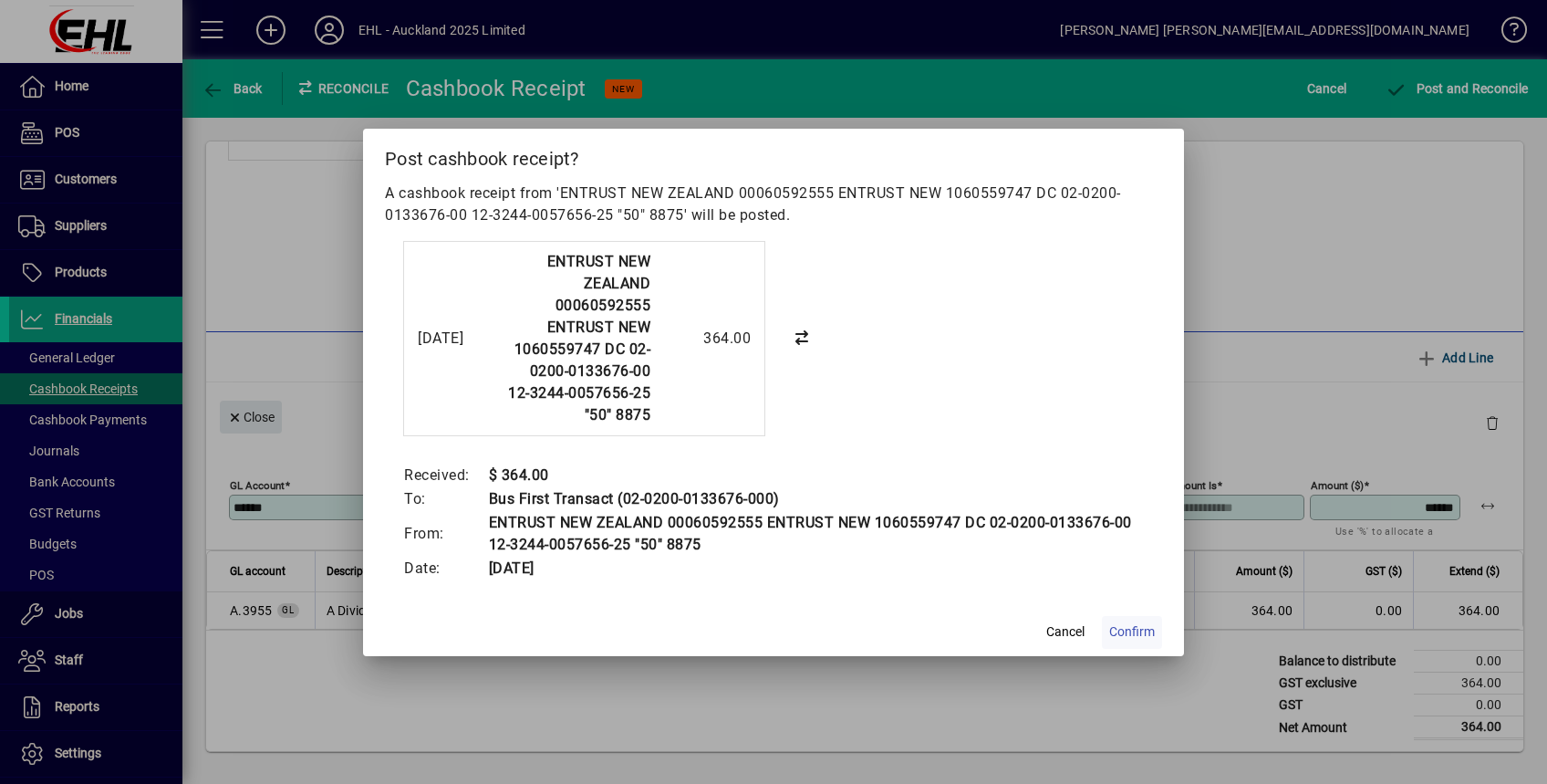
click at [1125, 640] on span "Confirm" at bounding box center [1131, 631] width 45 height 19
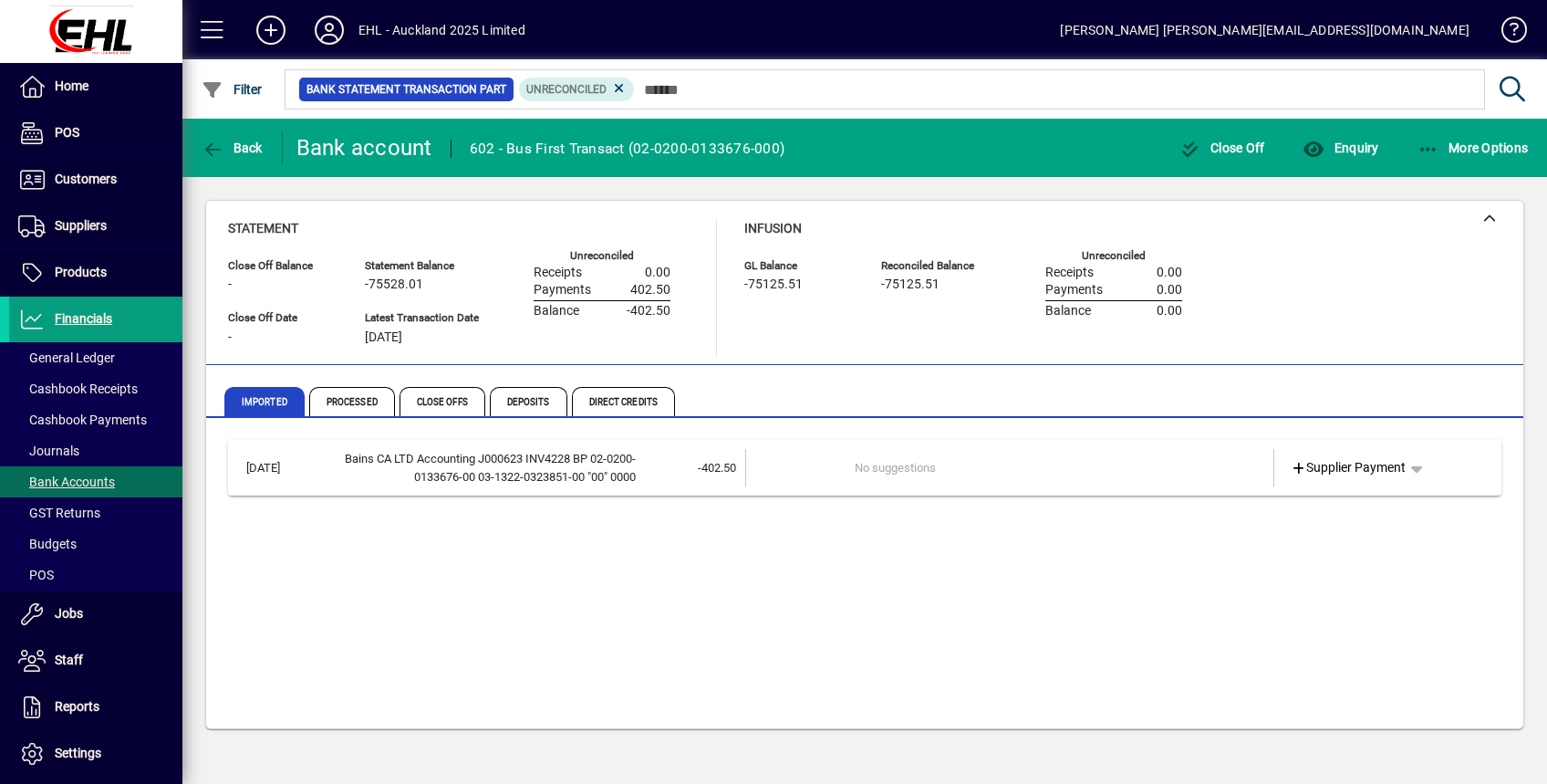
click at [827, 567] on div "[DATE] Bains CA LTD Accounting J000623 INV4228 BP 02-0200-0133676-00 03-1322-03…" at bounding box center [865, 577] width 1274 height 274
click at [332, 35] on icon at bounding box center [329, 31] width 36 height 30
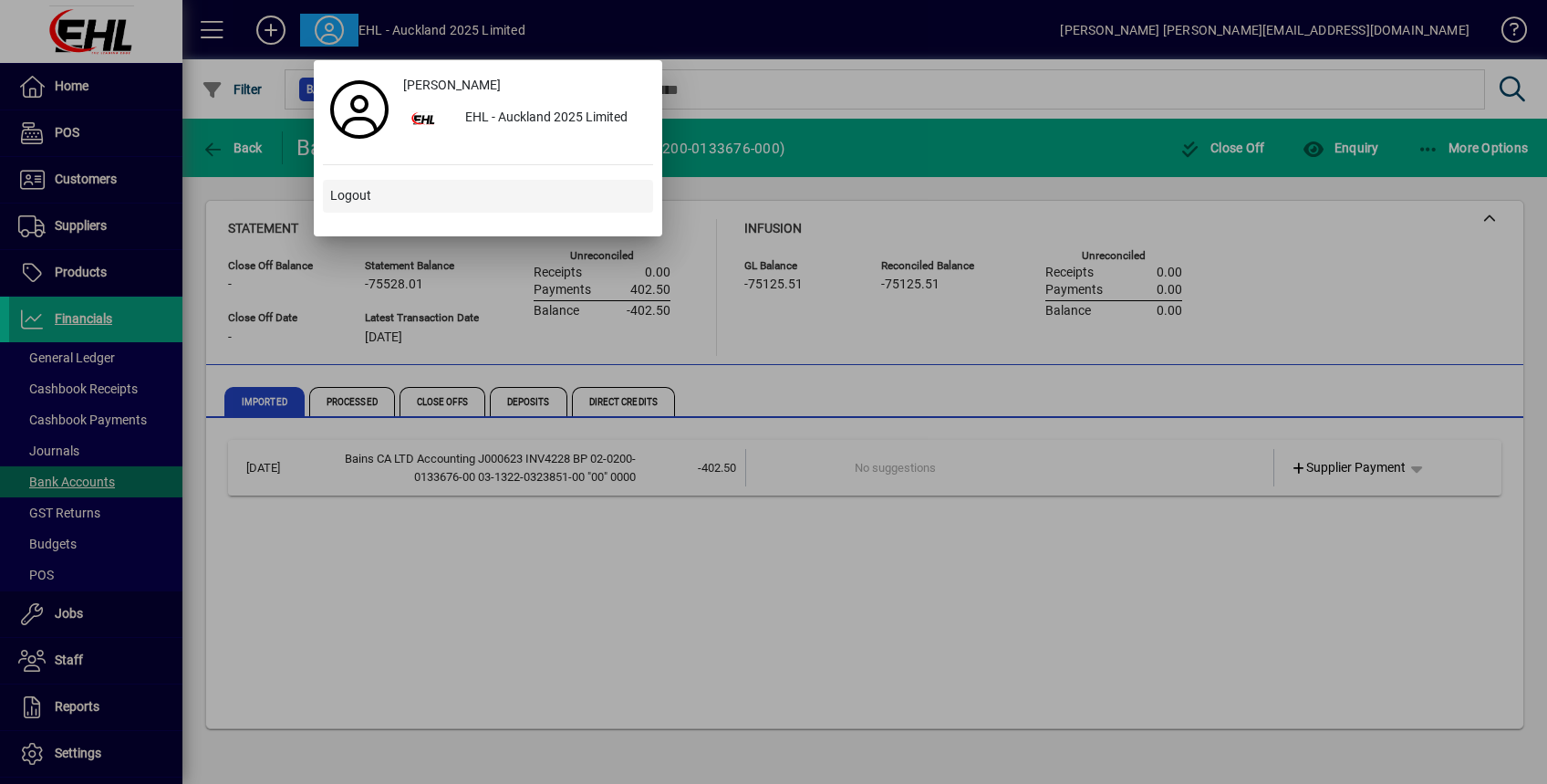
drag, startPoint x: 350, startPoint y: 197, endPoint x: 354, endPoint y: 218, distance: 21.4
click at [350, 197] on span "Logout" at bounding box center [351, 195] width 41 height 19
